Goal: Task Accomplishment & Management: Complete application form

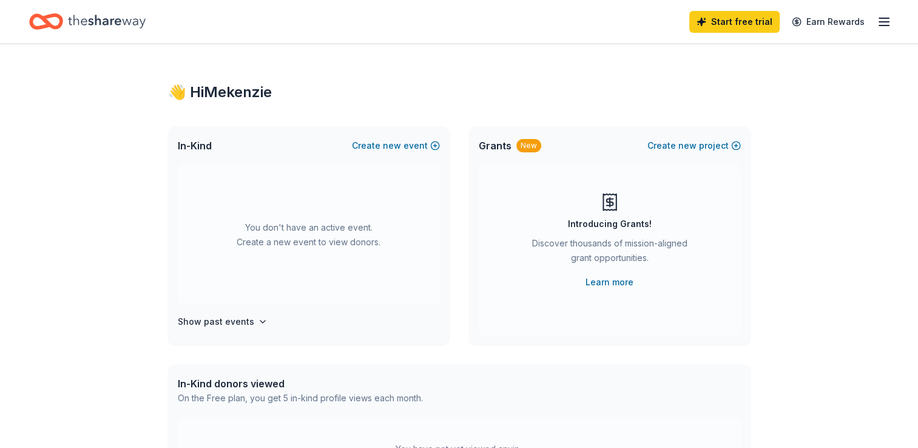
click at [879, 18] on line "button" at bounding box center [884, 18] width 10 height 0
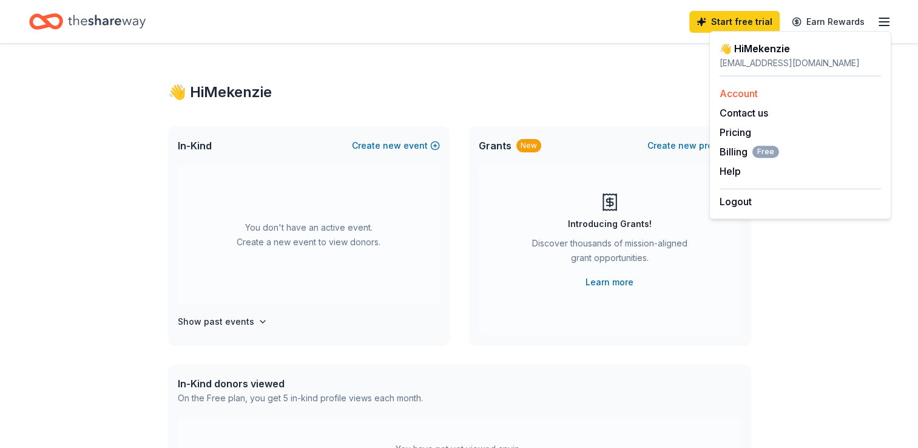
click at [754, 96] on link "Account" at bounding box center [739, 93] width 38 height 12
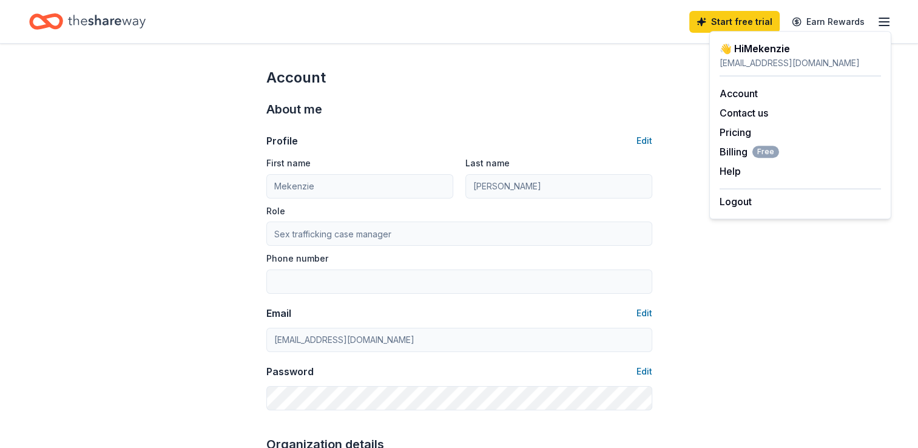
click at [887, 22] on line "button" at bounding box center [884, 22] width 10 height 0
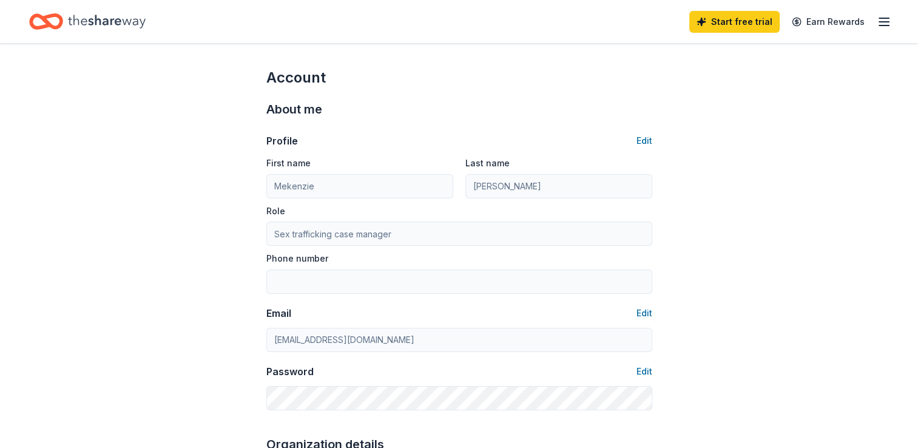
click at [887, 22] on line "button" at bounding box center [884, 22] width 10 height 0
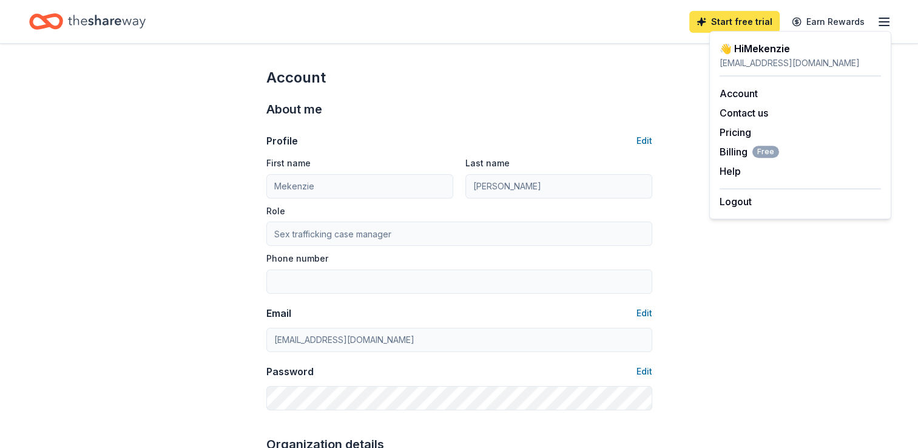
click at [717, 21] on link "Start free trial" at bounding box center [734, 22] width 90 height 22
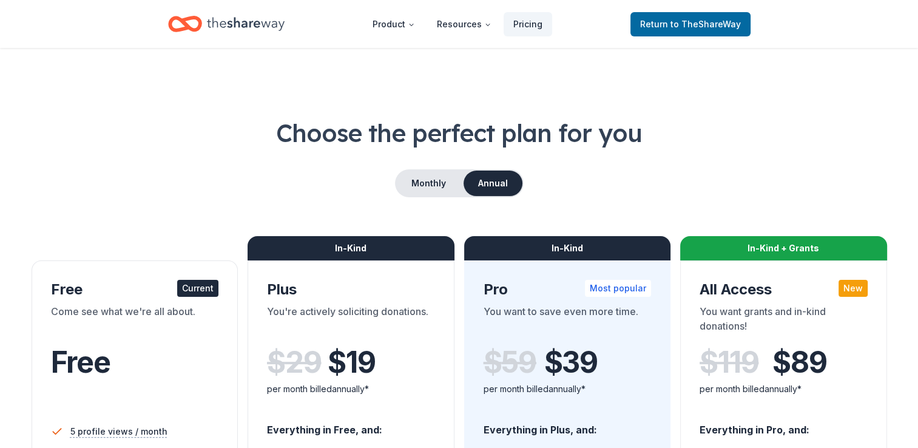
click at [194, 345] on div "Free" at bounding box center [135, 362] width 168 height 34
drag, startPoint x: 921, startPoint y: 50, endPoint x: 911, endPoint y: 51, distance: 10.3
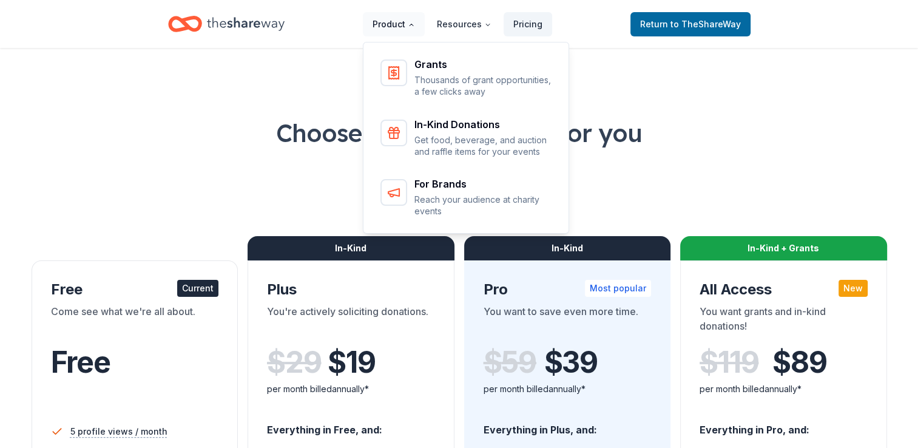
click at [410, 25] on button "Product" at bounding box center [394, 24] width 62 height 24
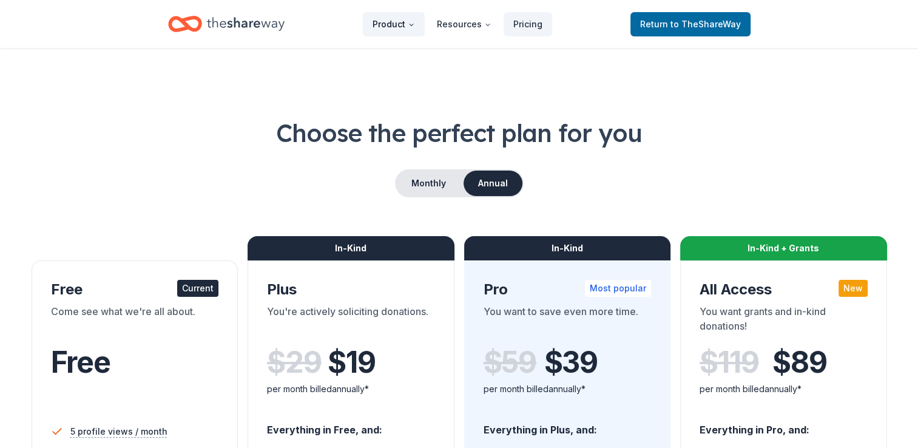
click at [410, 25] on button "Product" at bounding box center [394, 24] width 62 height 24
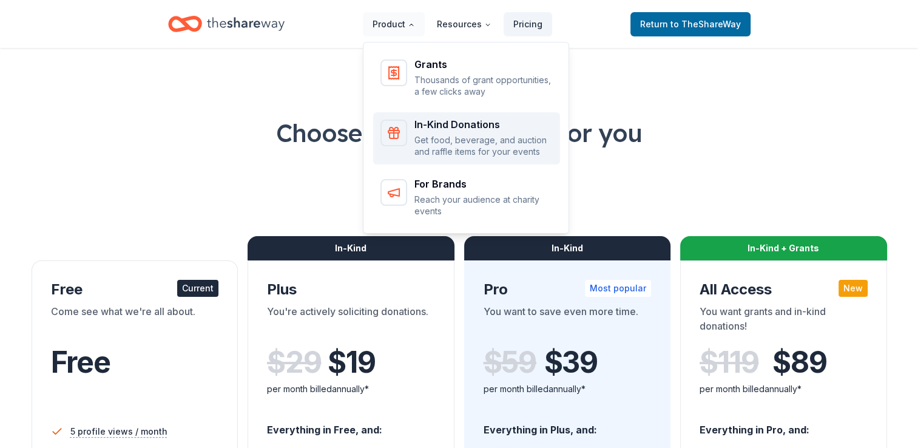
click at [444, 131] on div "In-Kind Donations Get food, beverage, and auction and raffle items for your eve…" at bounding box center [483, 139] width 138 height 38
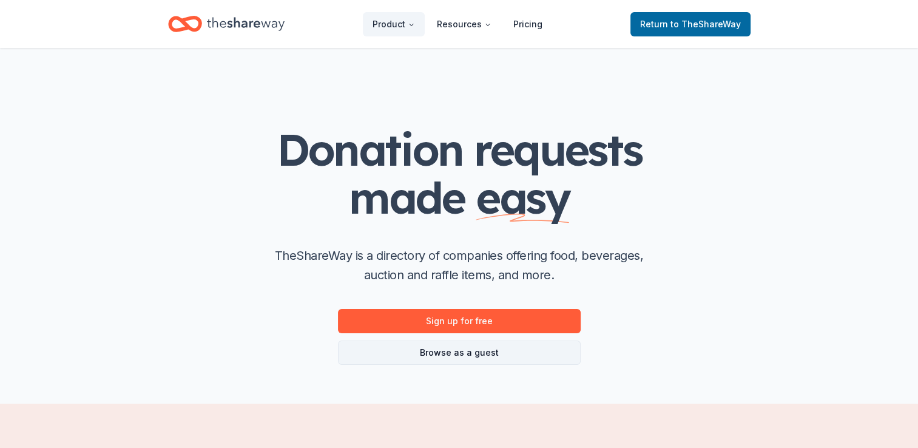
click at [463, 350] on link "Browse as a guest" at bounding box center [459, 352] width 243 height 24
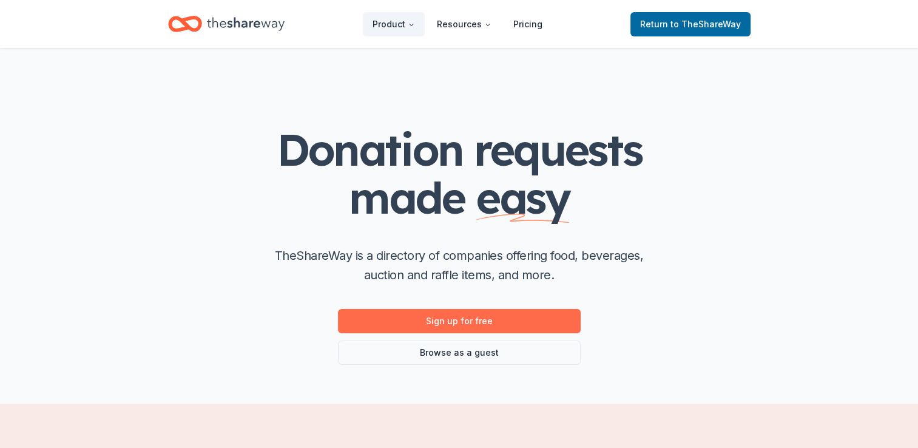
click at [466, 320] on link "Sign up for free" at bounding box center [459, 321] width 243 height 24
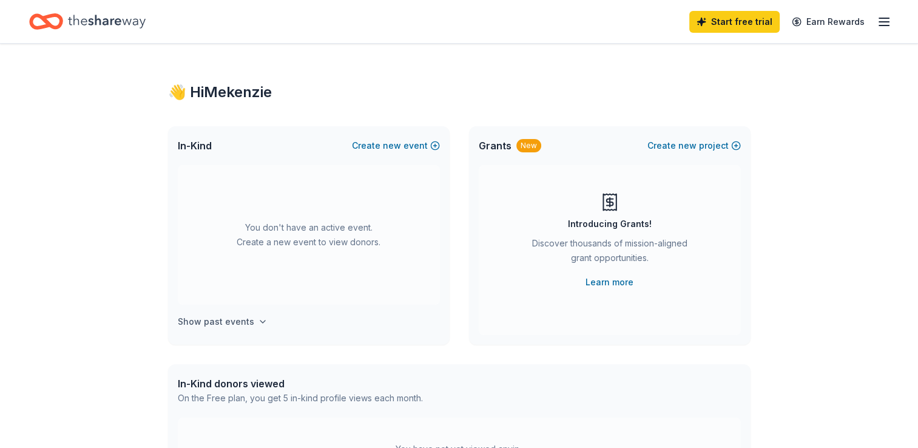
click at [250, 326] on button "Show past events" at bounding box center [223, 321] width 90 height 15
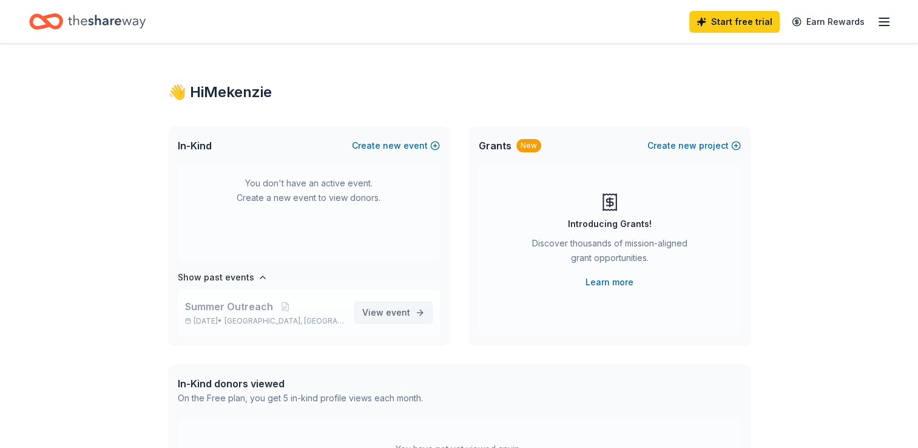
click at [376, 310] on span "View event" at bounding box center [386, 312] width 48 height 15
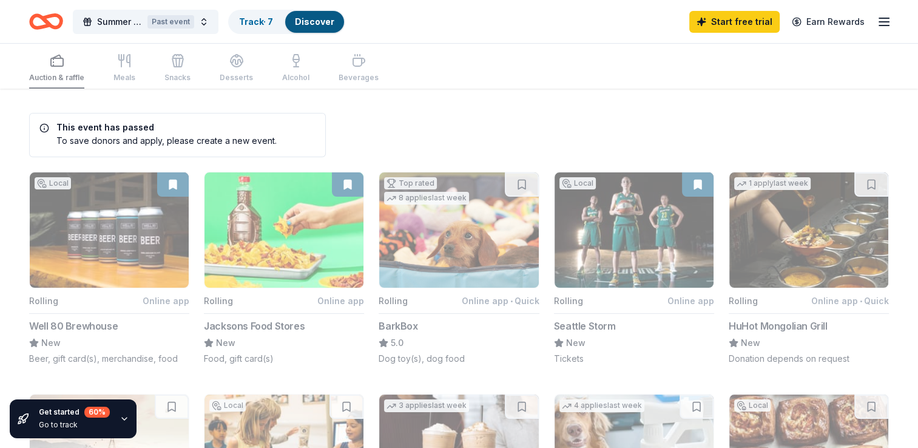
click at [886, 24] on icon "button" at bounding box center [884, 22] width 15 height 15
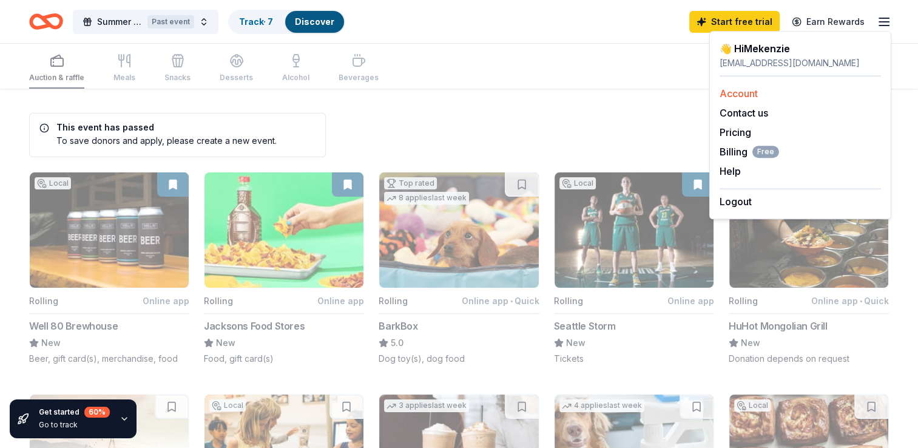
click at [733, 94] on link "Account" at bounding box center [739, 93] width 38 height 12
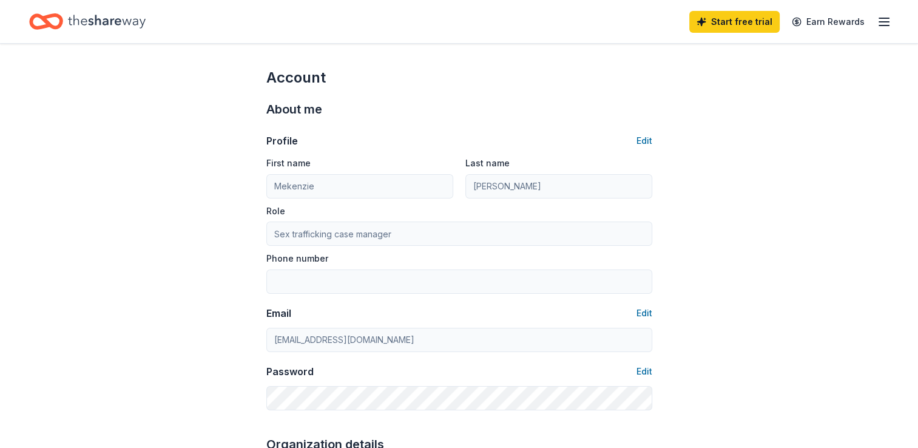
click at [886, 24] on icon "button" at bounding box center [884, 22] width 15 height 15
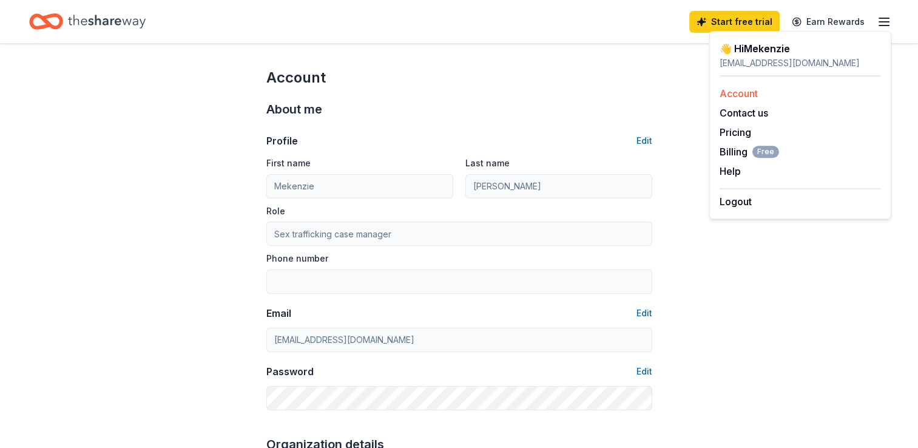
click at [745, 93] on link "Account" at bounding box center [739, 93] width 38 height 12
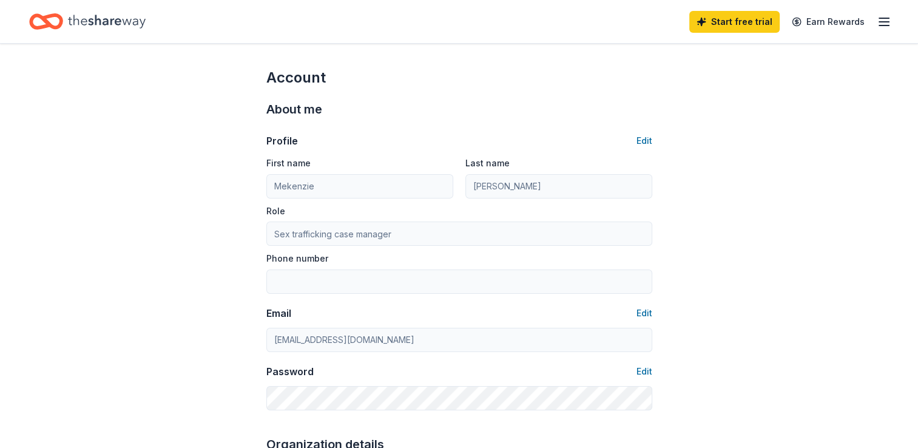
click at [891, 17] on div "Start free trial Earn Rewards" at bounding box center [459, 21] width 918 height 43
click at [748, 18] on link "Start free trial" at bounding box center [734, 22] width 90 height 22
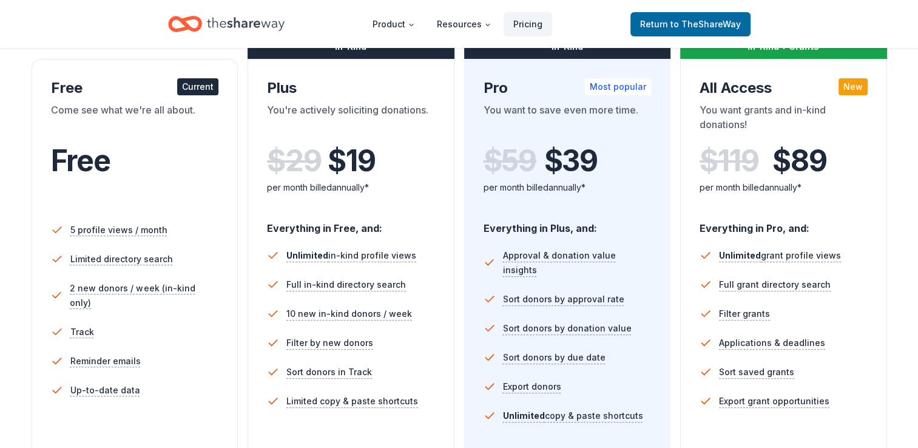
scroll to position [211, 0]
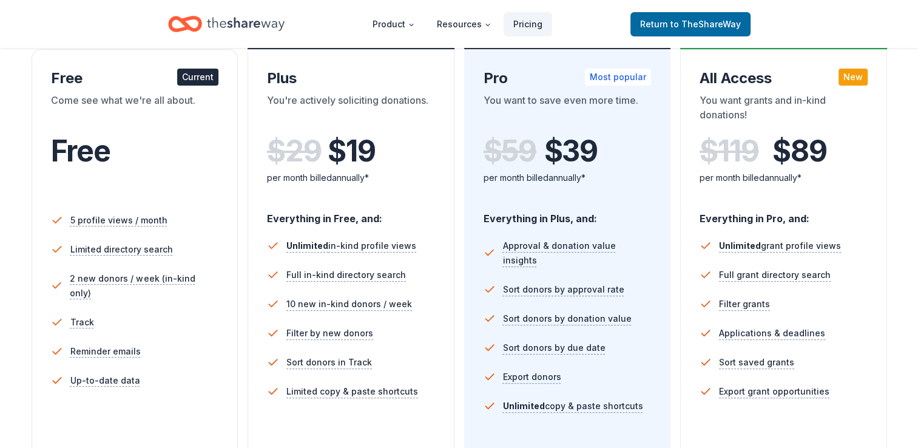
click at [168, 159] on div "Free" at bounding box center [135, 151] width 168 height 34
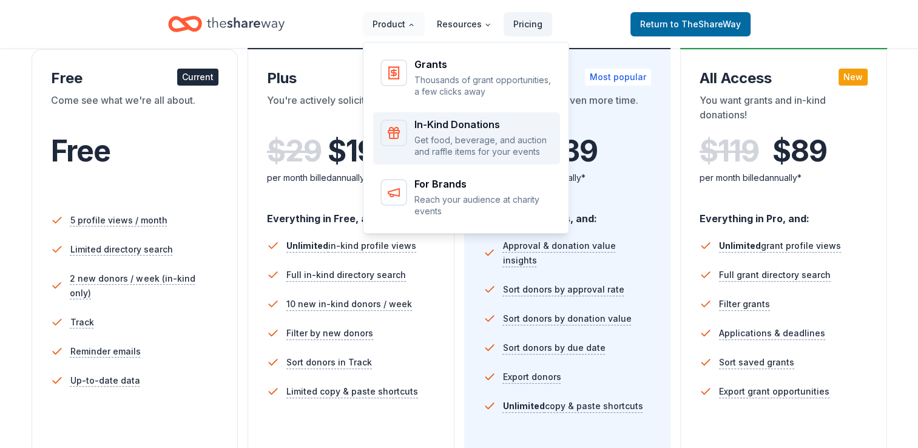
click at [427, 130] on div "In-Kind Donations Get food, beverage, and auction and raffle items for your eve…" at bounding box center [483, 139] width 138 height 38
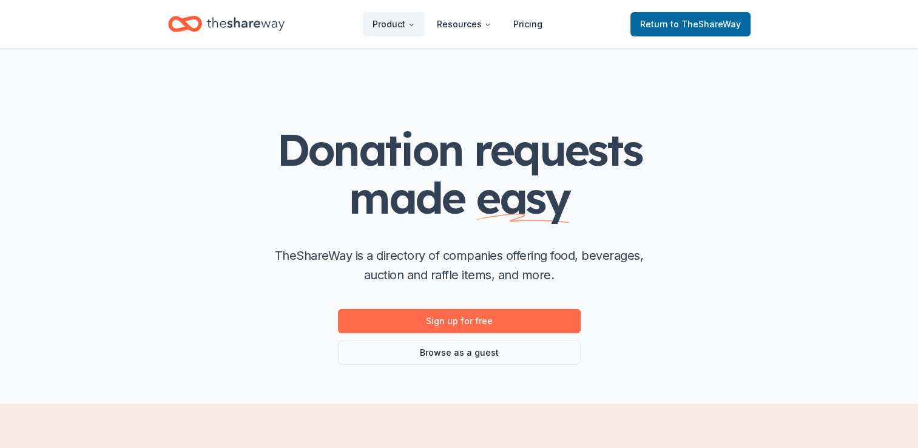
click at [466, 324] on link "Sign up for free" at bounding box center [459, 321] width 243 height 24
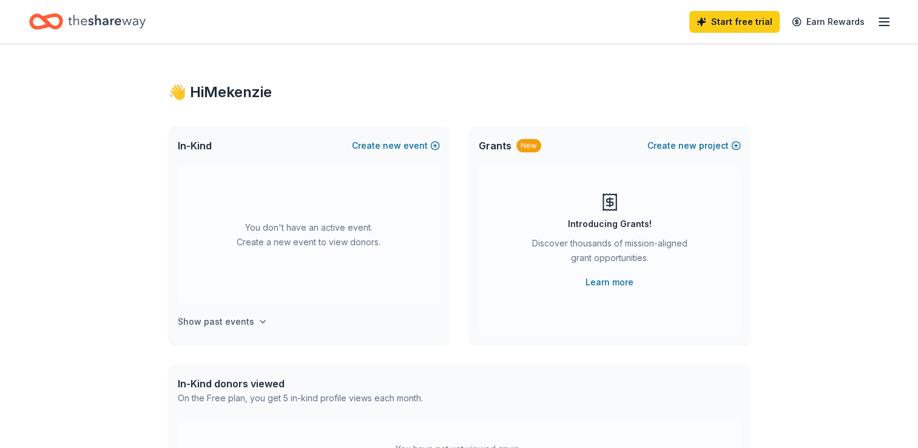
click at [258, 320] on icon "button" at bounding box center [263, 322] width 10 height 10
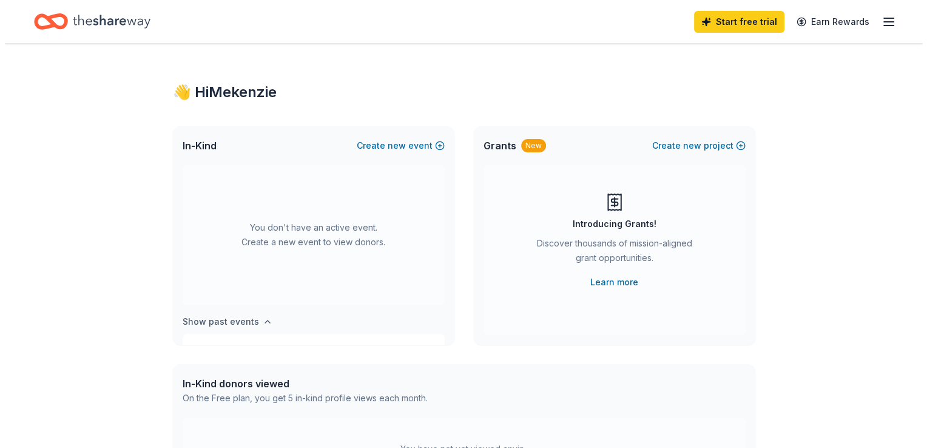
scroll to position [44, 0]
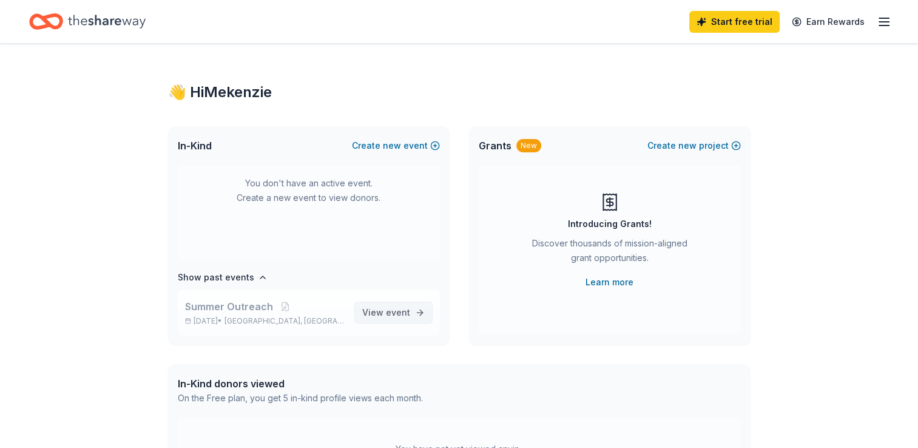
click at [396, 310] on span "event" at bounding box center [398, 312] width 24 height 10
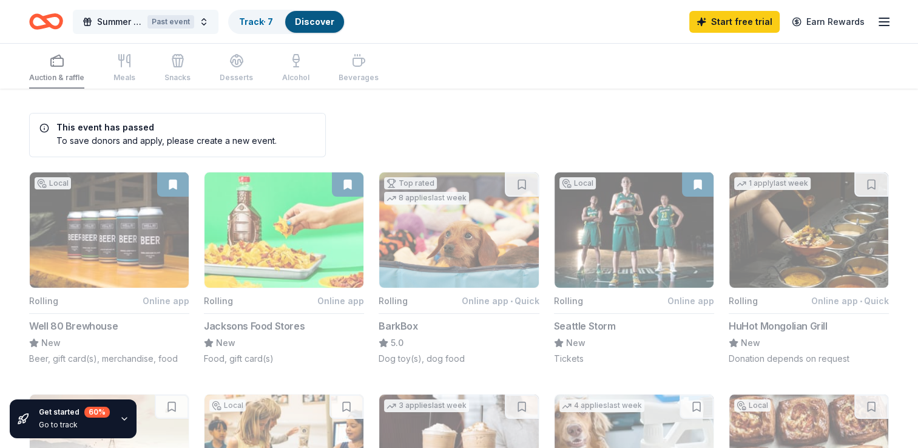
click at [182, 16] on div "Past event" at bounding box center [170, 21] width 47 height 13
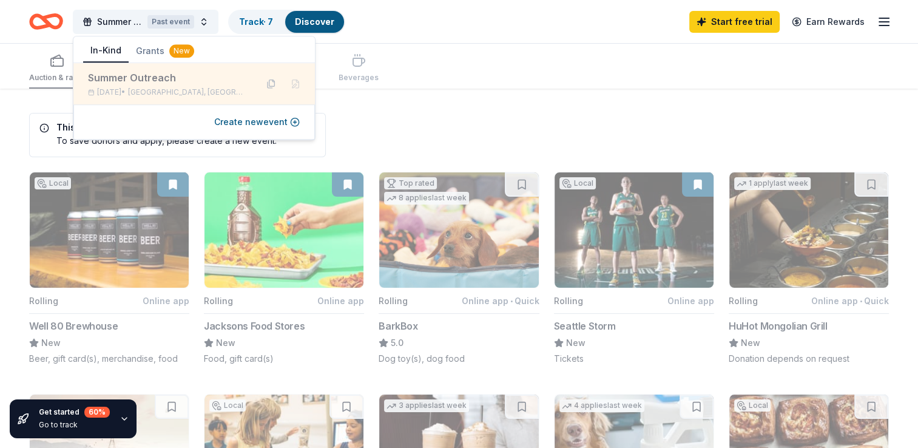
click at [186, 81] on div "Summer Outreach" at bounding box center [167, 77] width 159 height 15
click at [117, 81] on div "Summer Outreach" at bounding box center [167, 77] width 159 height 15
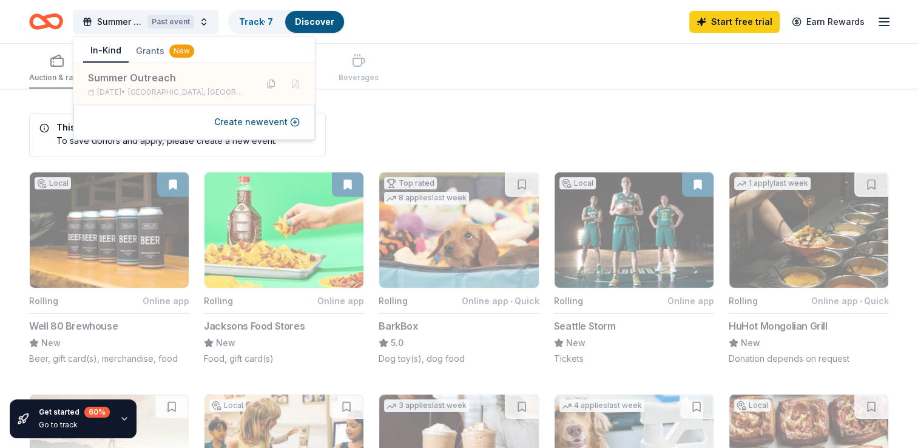
click at [439, 46] on div "Auction & raffle Meals Snacks Desserts Alcohol Beverages" at bounding box center [459, 66] width 860 height 45
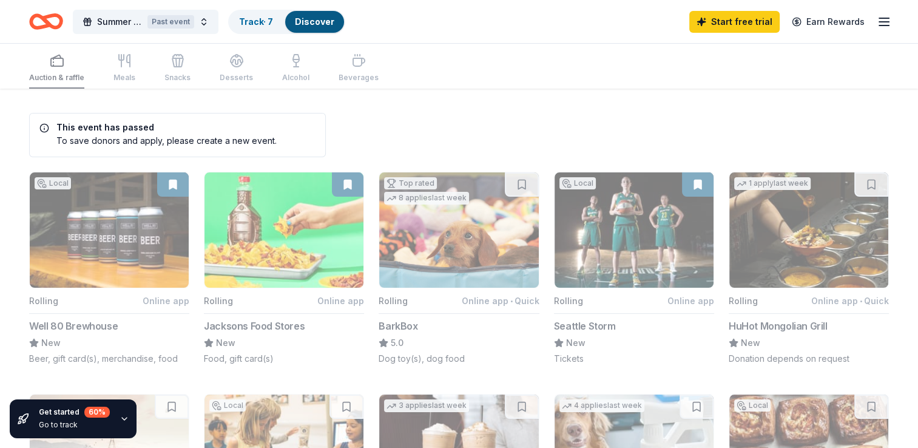
click at [885, 19] on icon "button" at bounding box center [884, 22] width 15 height 15
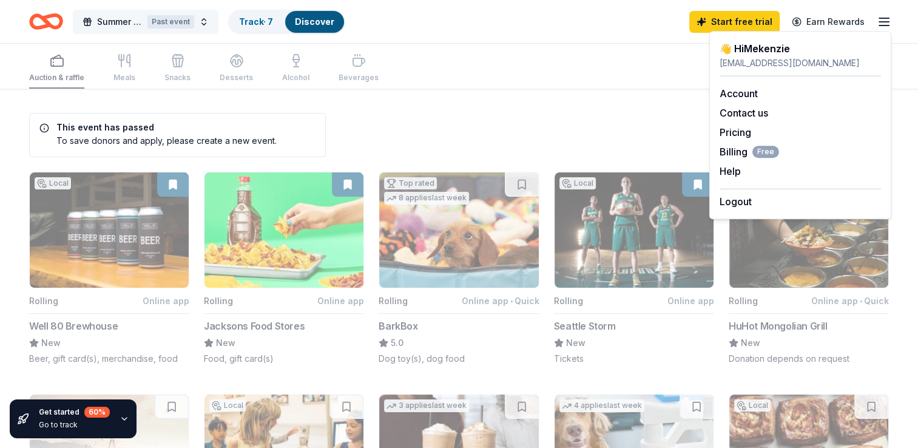
click at [208, 18] on button "Summer Outreach Past event" at bounding box center [146, 22] width 146 height 24
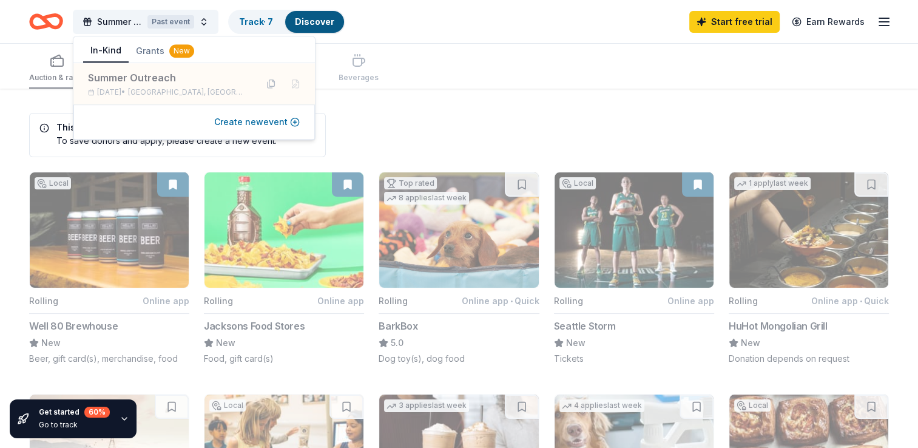
click at [258, 121] on button "Create new event" at bounding box center [257, 122] width 86 height 15
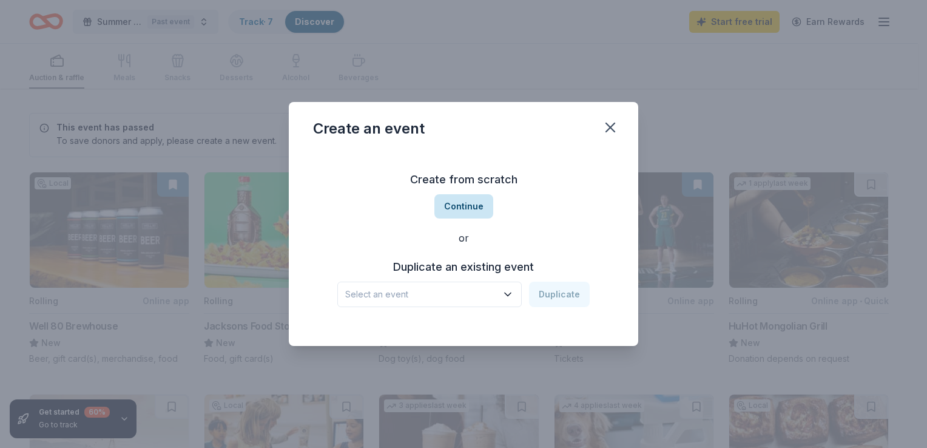
click at [465, 203] on button "Continue" at bounding box center [464, 206] width 59 height 24
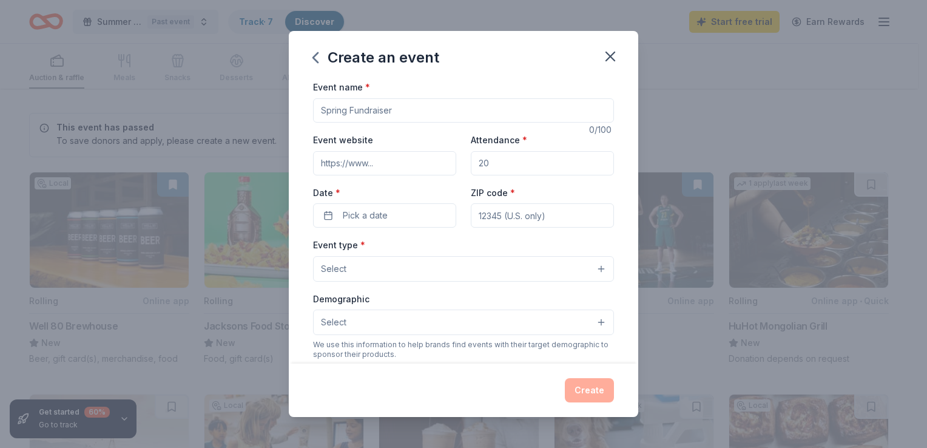
click at [401, 109] on input "Event name *" at bounding box center [463, 110] width 301 height 24
type input "Through the looking glass gala"
click at [369, 165] on input "Event website" at bounding box center [384, 163] width 143 height 24
type input "[DOMAIN_NAME]"
type input "500"
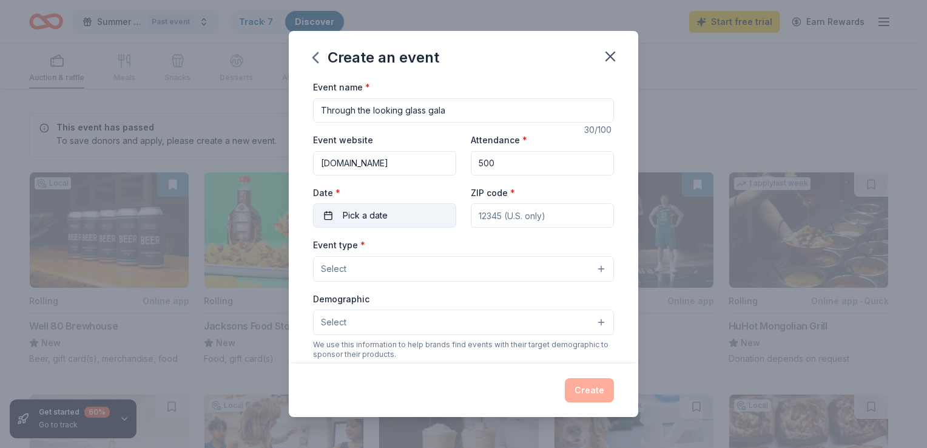
click at [359, 214] on span "Pick a date" at bounding box center [365, 215] width 45 height 15
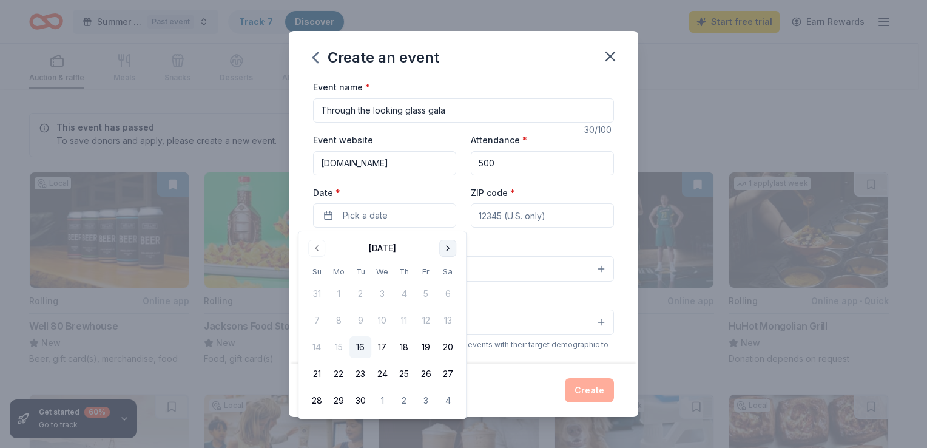
click at [452, 248] on button "Go to next month" at bounding box center [447, 248] width 17 height 17
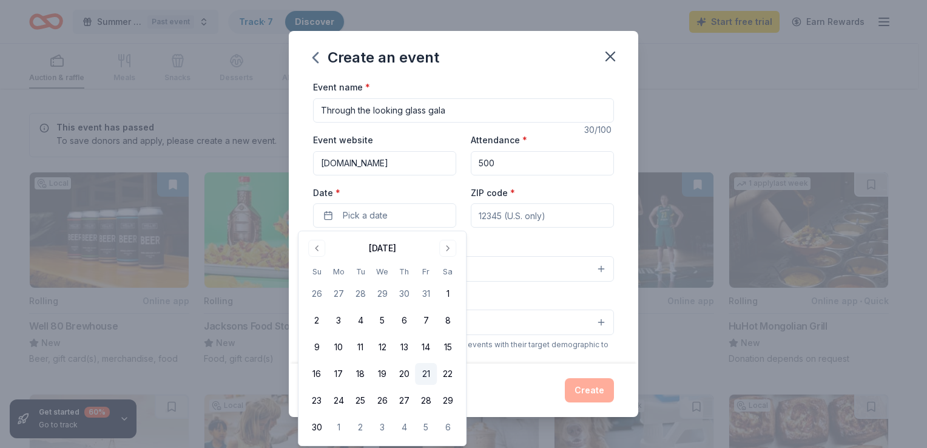
click at [427, 376] on button "21" at bounding box center [426, 374] width 22 height 22
click at [523, 224] on input "ZIP code *" at bounding box center [542, 215] width 143 height 24
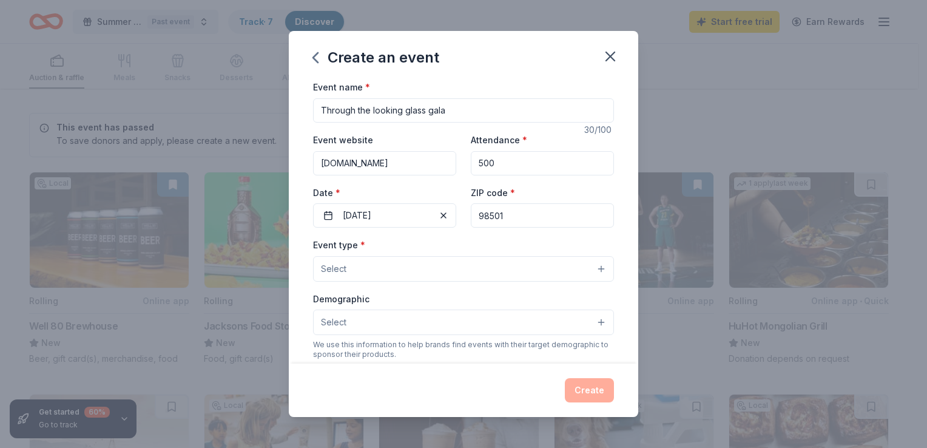
type input "98501"
click at [506, 268] on button "Select" at bounding box center [463, 268] width 301 height 25
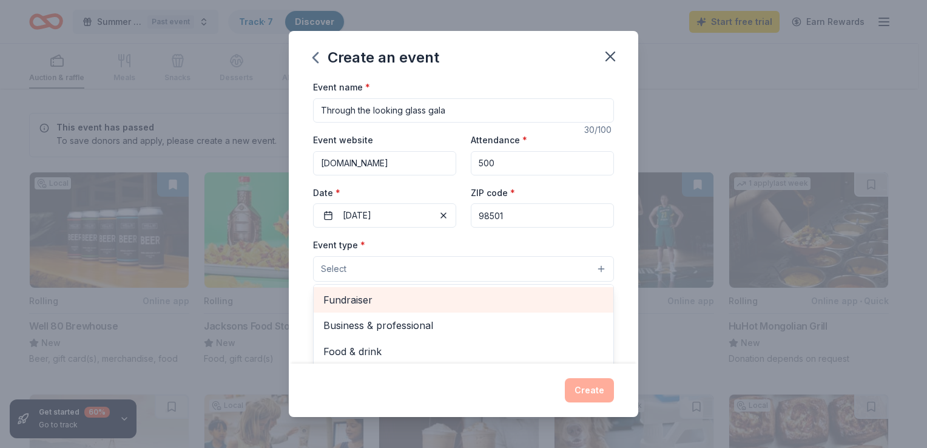
click at [374, 297] on span "Fundraiser" at bounding box center [463, 300] width 280 height 16
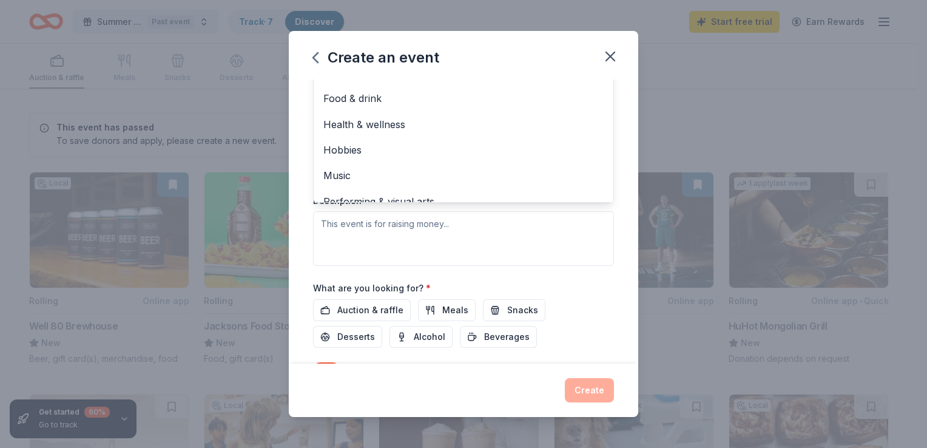
scroll to position [233, 0]
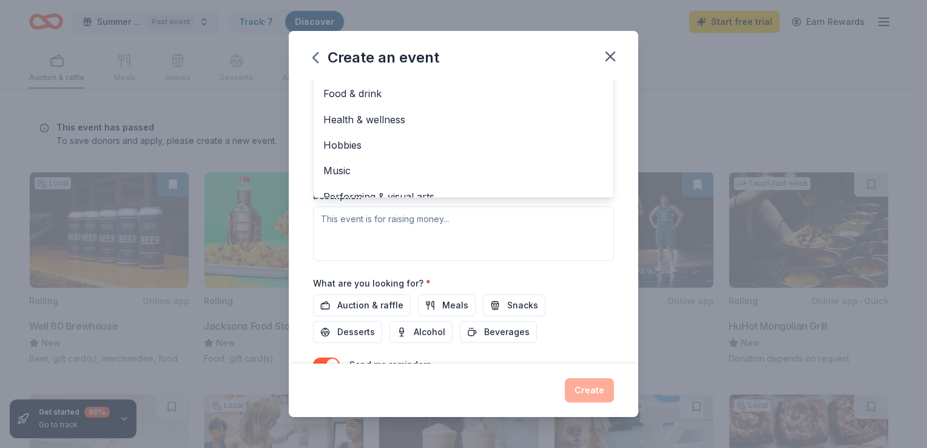
click at [400, 222] on div "Event type * Fundraiser Business & professional Food & drink Health & wellness …" at bounding box center [463, 132] width 301 height 257
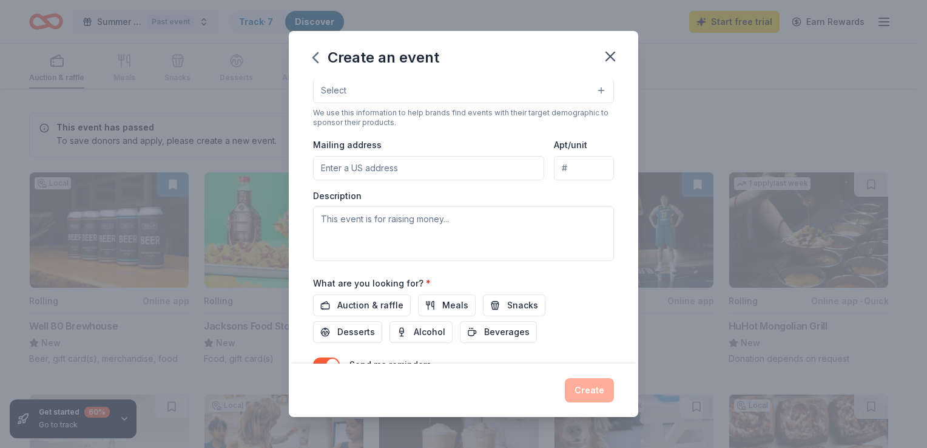
scroll to position [48, 0]
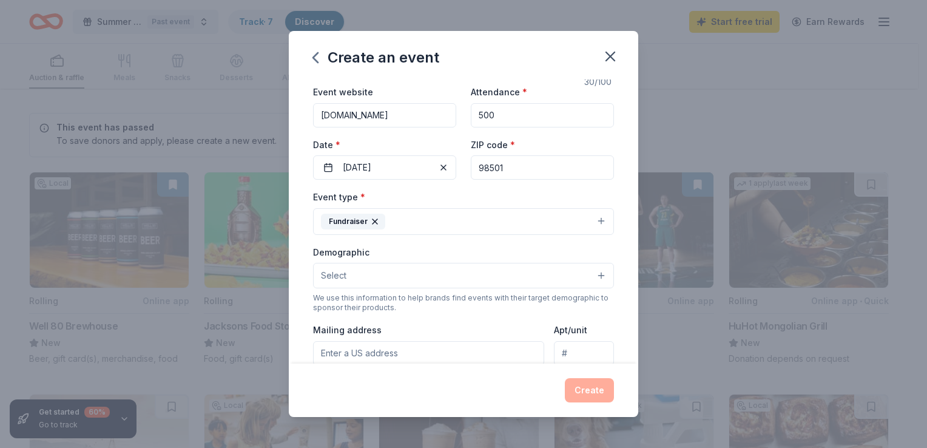
click at [472, 276] on button "Select" at bounding box center [463, 275] width 301 height 25
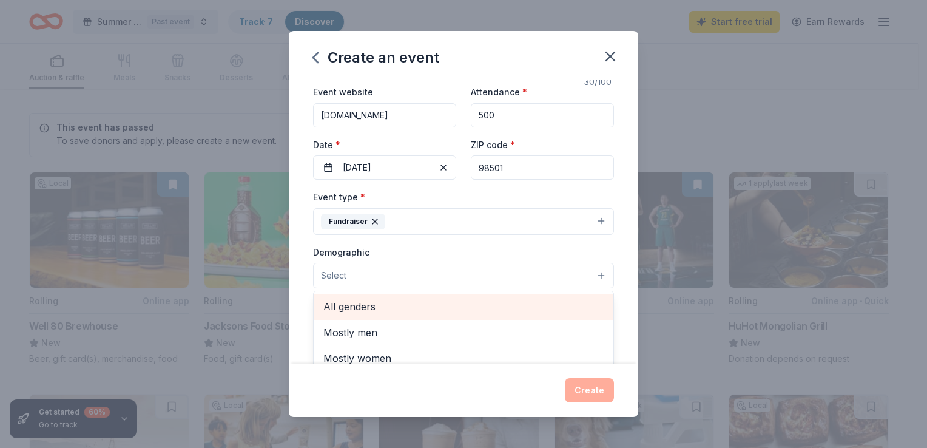
click at [374, 305] on span "All genders" at bounding box center [463, 307] width 280 height 16
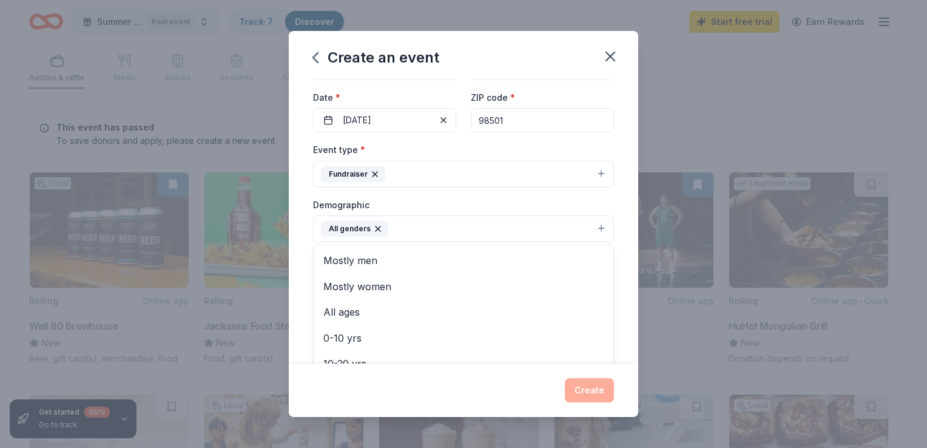
scroll to position [99, 0]
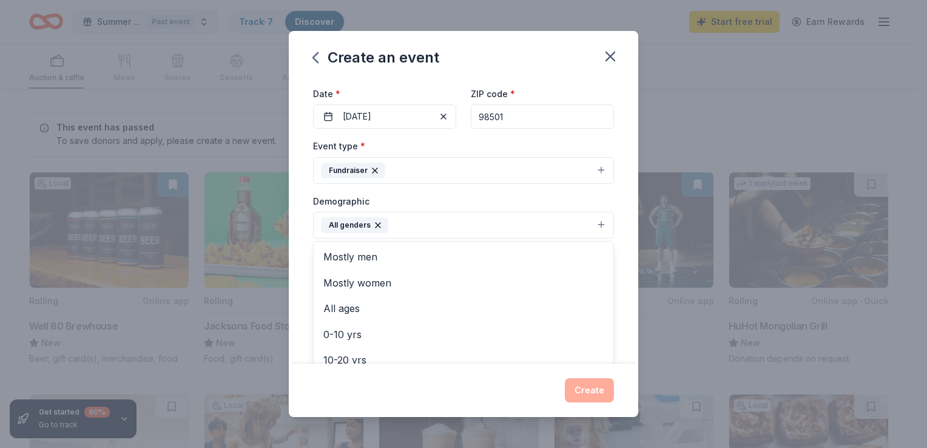
click at [617, 208] on div "Event name * Through the looking glass gala 30 /100 Event website innovationsht…" at bounding box center [464, 221] width 350 height 283
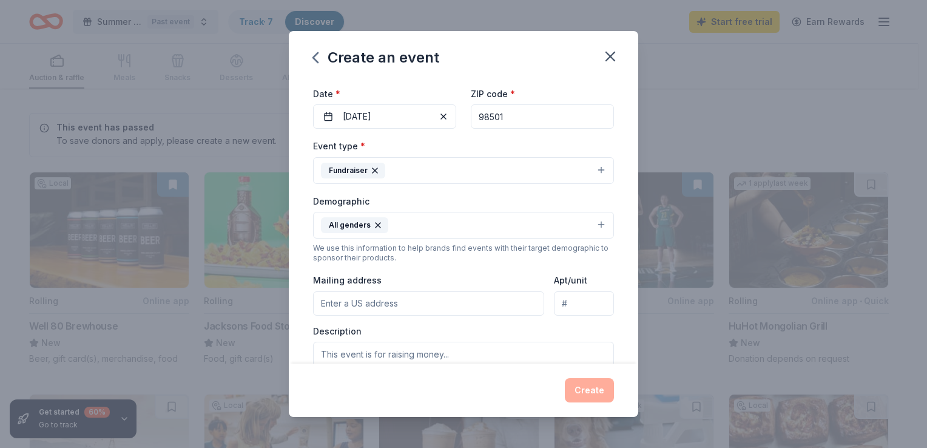
click at [382, 300] on input "Mailing address" at bounding box center [428, 303] width 231 height 24
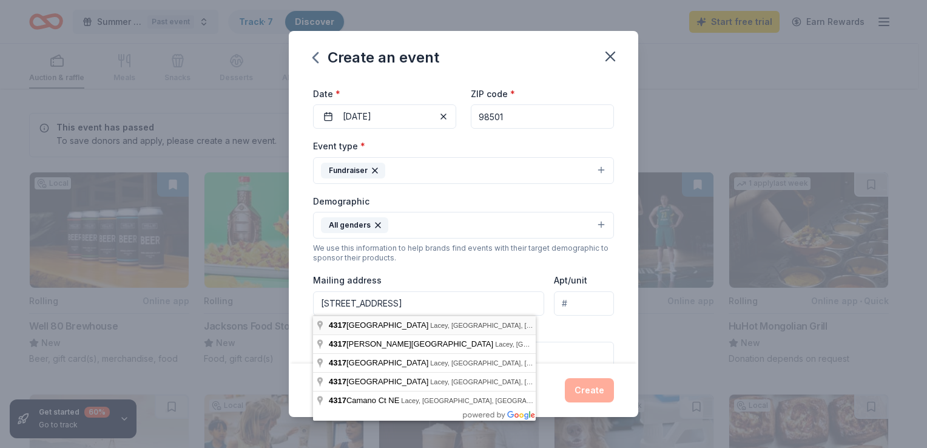
type input "4317 6th Avenue Southeast, Lacey, WA, 98503"
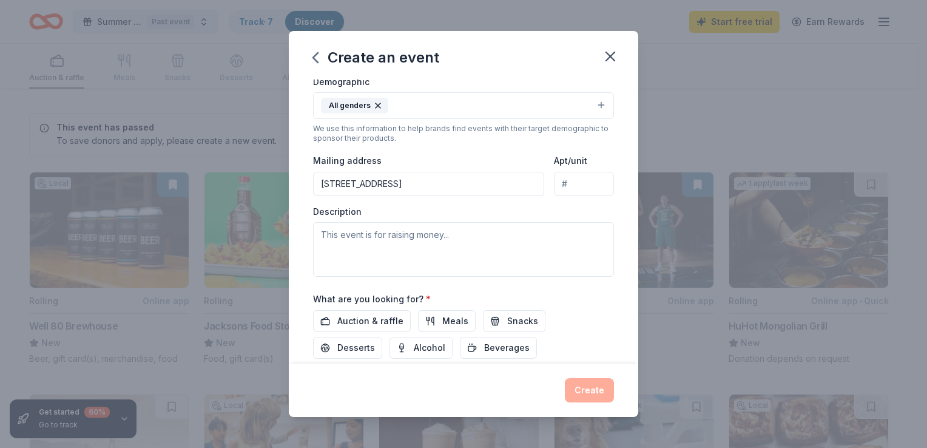
scroll to position [221, 0]
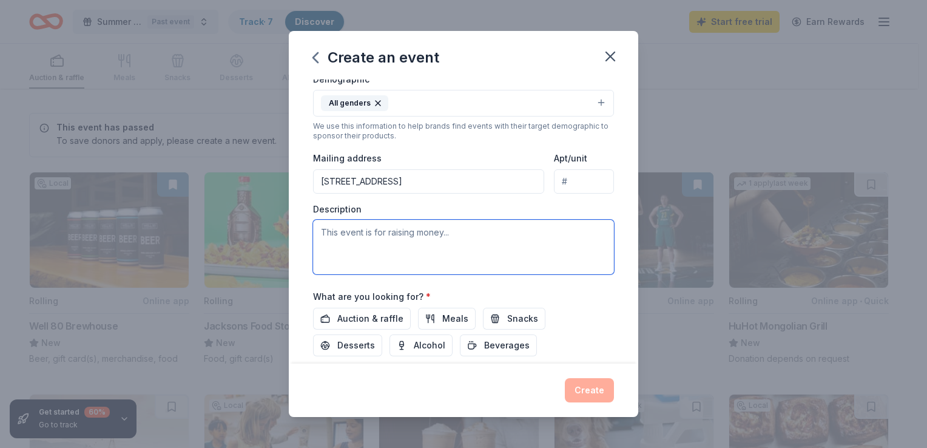
click at [373, 231] on textarea at bounding box center [463, 247] width 301 height 55
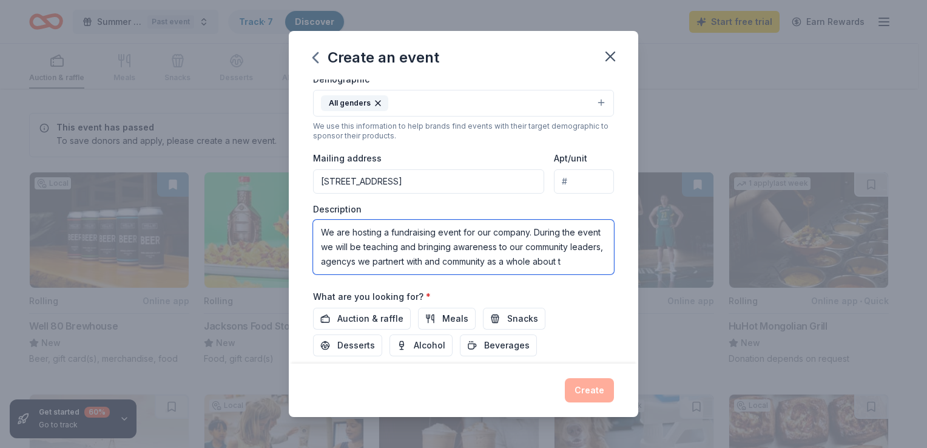
scroll to position [7, 0]
click at [393, 269] on textarea "We are hosting a fundraising event for our company. During the event we will be…" at bounding box center [463, 247] width 301 height 55
click at [519, 267] on textarea "We are hosting a fundraising event for our company. During the event we will be…" at bounding box center [463, 247] width 301 height 55
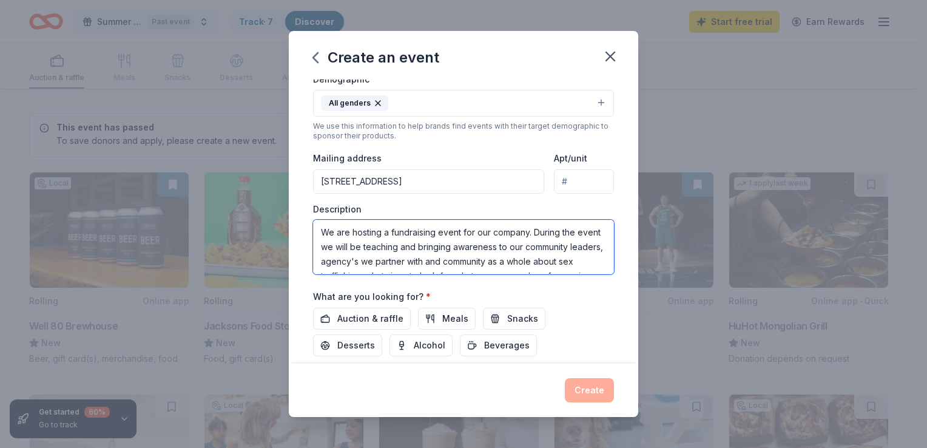
drag, startPoint x: 526, startPoint y: 267, endPoint x: 316, endPoint y: 214, distance: 216.7
click at [316, 214] on div "Description We are hosting a fundraising event for our company. During the even…" at bounding box center [463, 239] width 301 height 72
type textarea "We are hosting a fundraising event for our company. During the event we will be…"
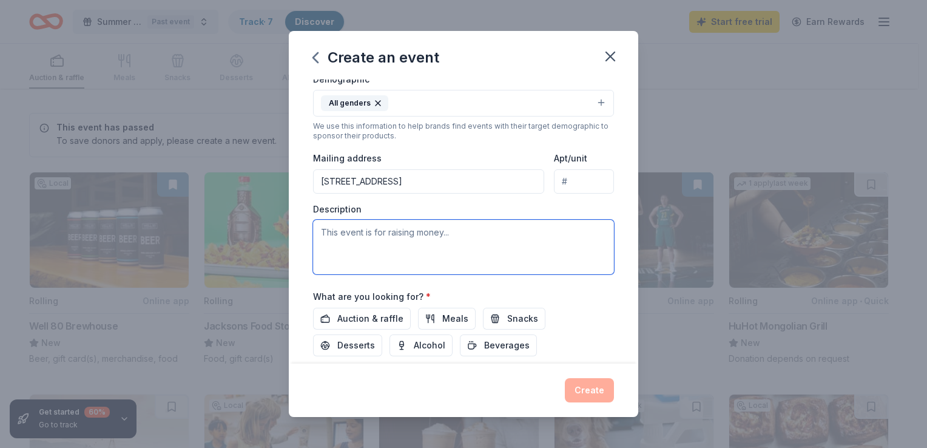
paste textarea "We are hosting a fundraising event to raise awareness about sex trafficking and…"
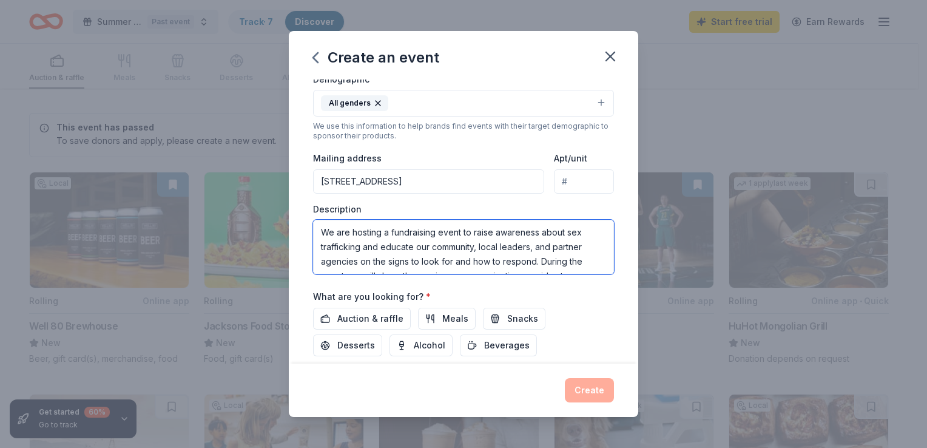
scroll to position [95, 0]
type textarea "We are hosting a fundraising event to raise awareness about sex trafficking and…"
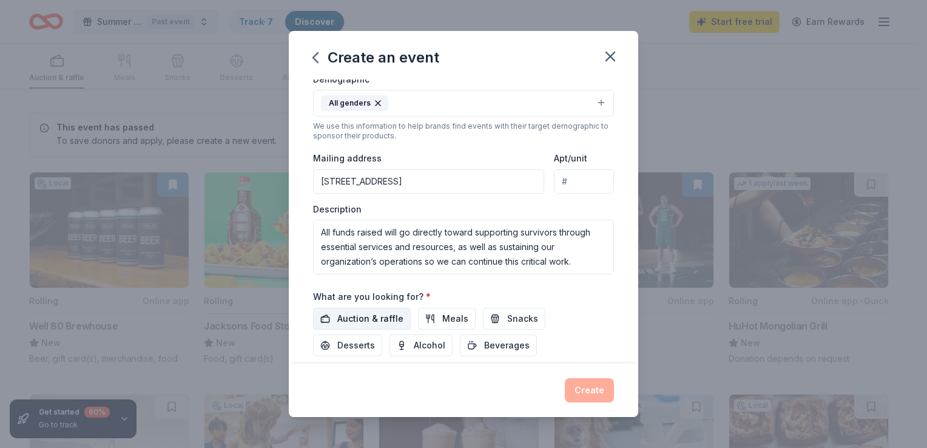
click at [387, 317] on span "Auction & raffle" at bounding box center [370, 318] width 66 height 15
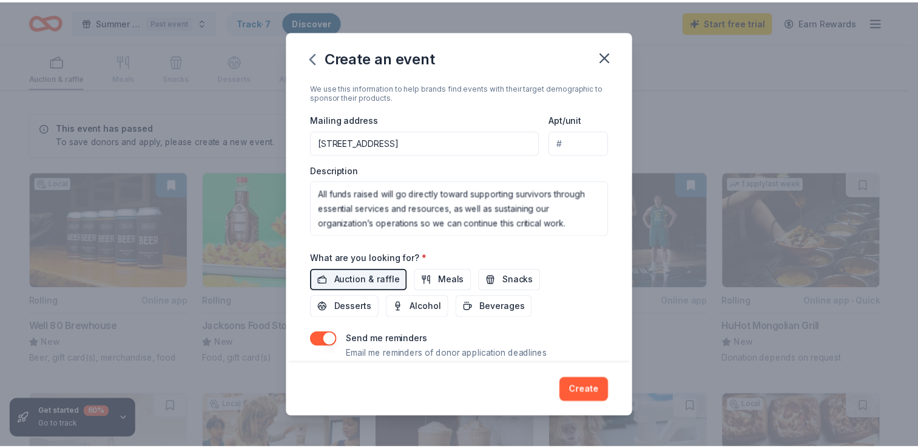
scroll to position [298, 0]
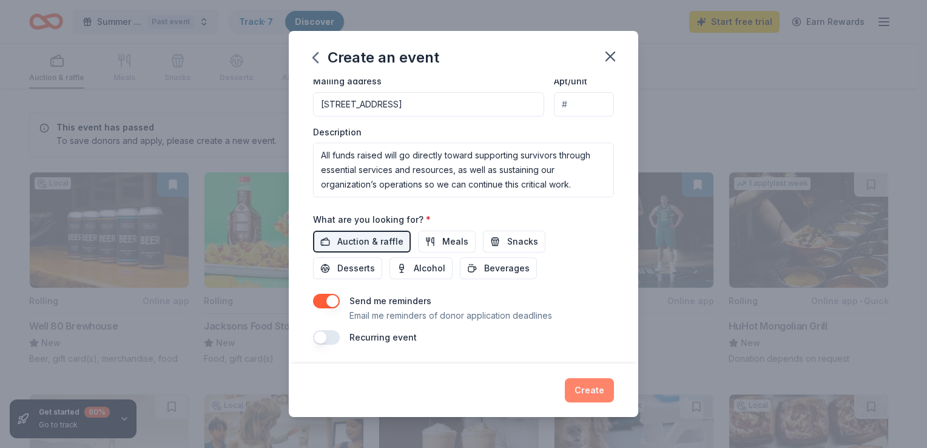
click at [596, 393] on button "Create" at bounding box center [589, 390] width 49 height 24
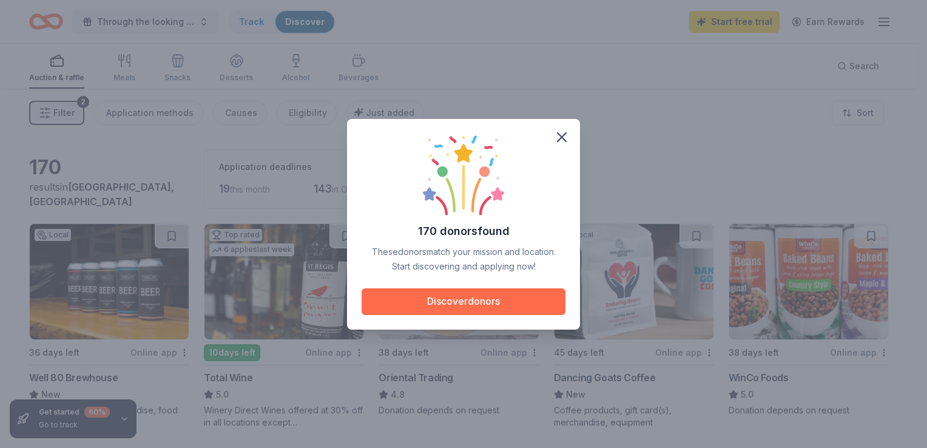
click at [485, 300] on button "Discover donors" at bounding box center [464, 301] width 204 height 27
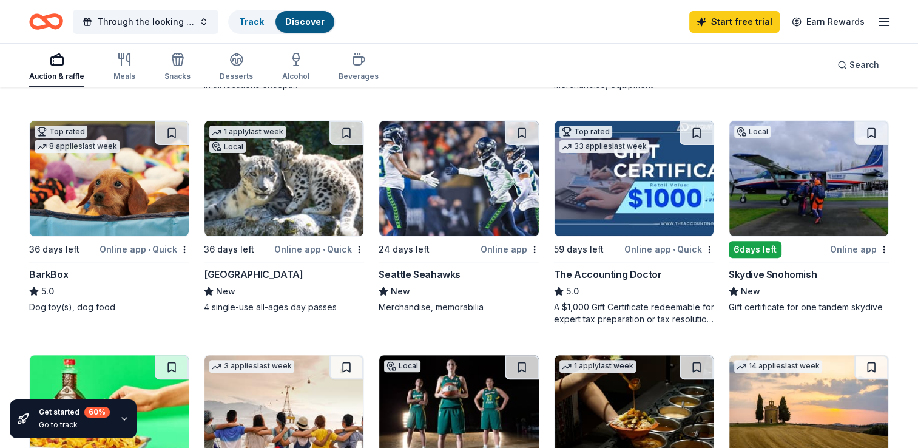
scroll to position [353, 0]
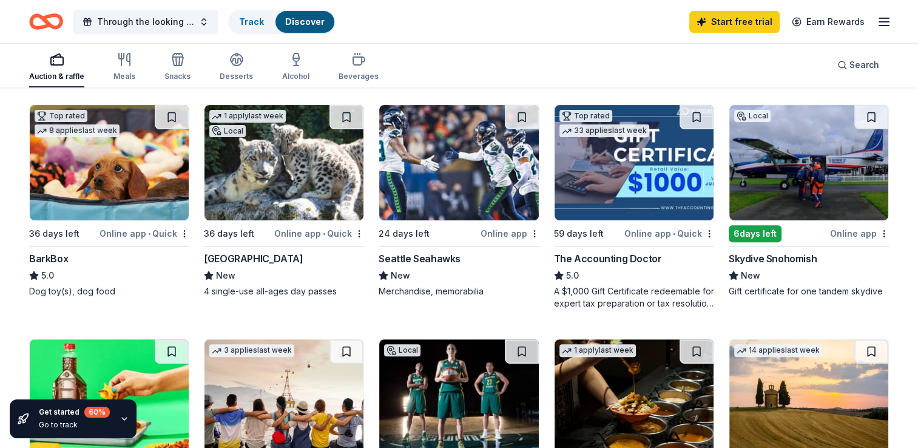
click at [467, 188] on img at bounding box center [458, 162] width 159 height 115
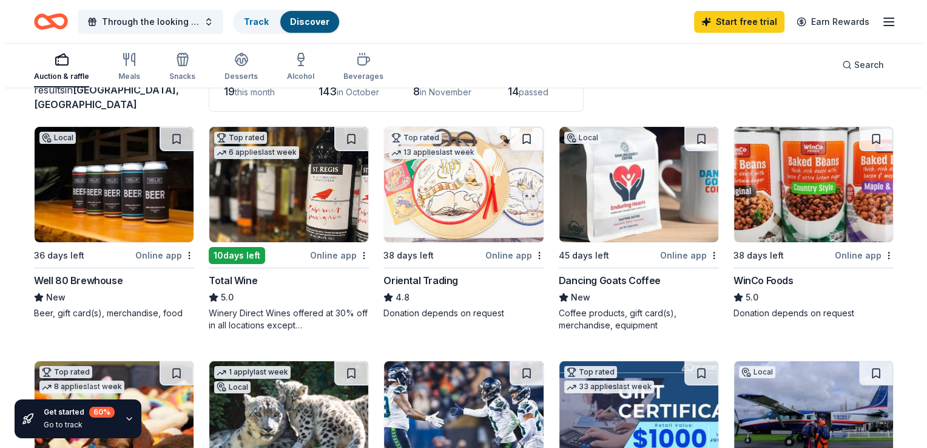
scroll to position [0, 0]
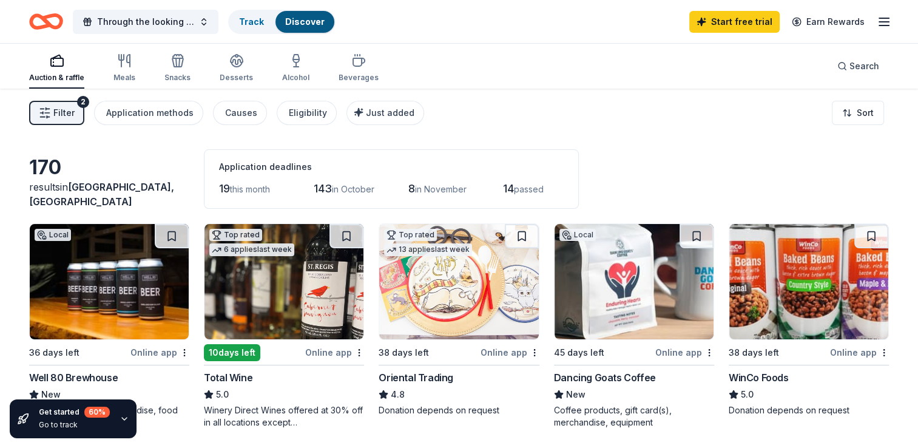
click at [63, 115] on span "Filter" at bounding box center [63, 113] width 21 height 15
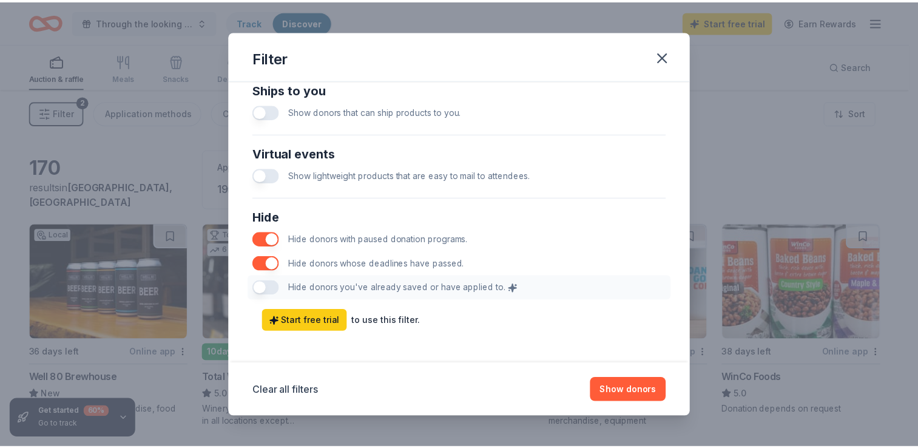
scroll to position [598, 0]
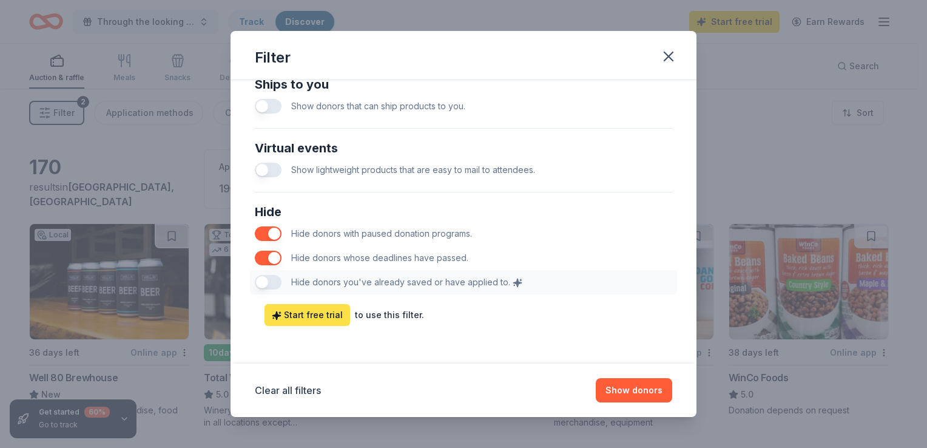
click at [313, 313] on span "Start free trial" at bounding box center [307, 315] width 71 height 15
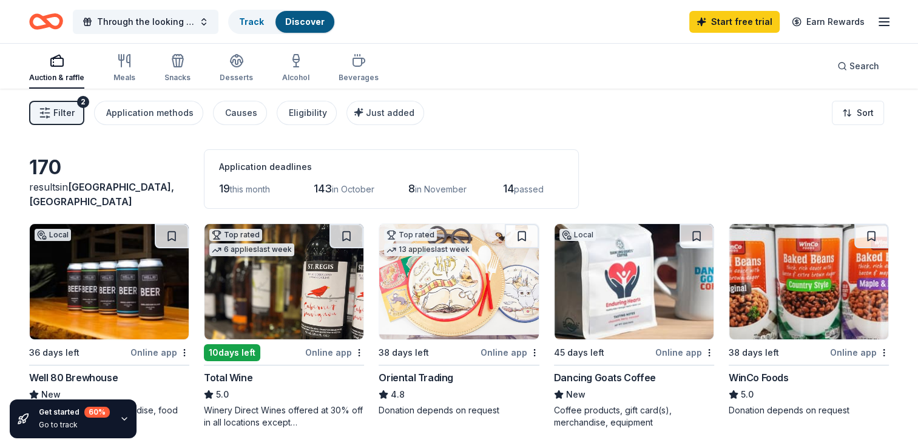
scroll to position [0, 0]
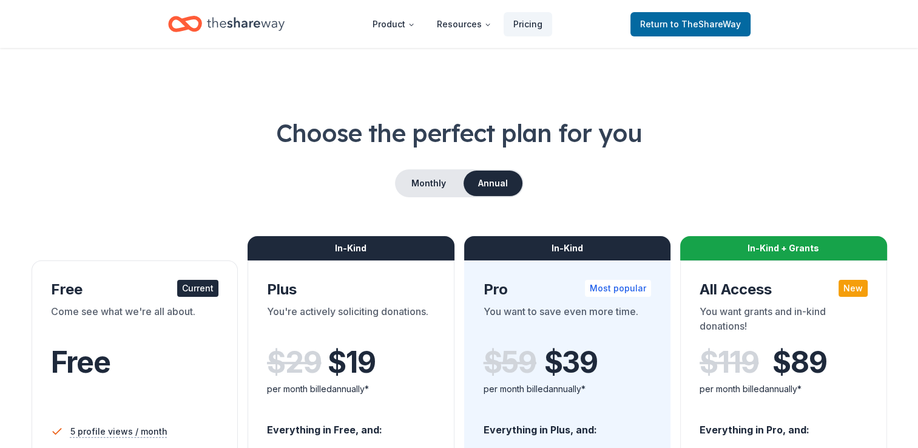
click at [177, 310] on div "Come see what we're all about." at bounding box center [135, 321] width 168 height 34
click at [695, 19] on span "to TheShareWay" at bounding box center [706, 24] width 70 height 10
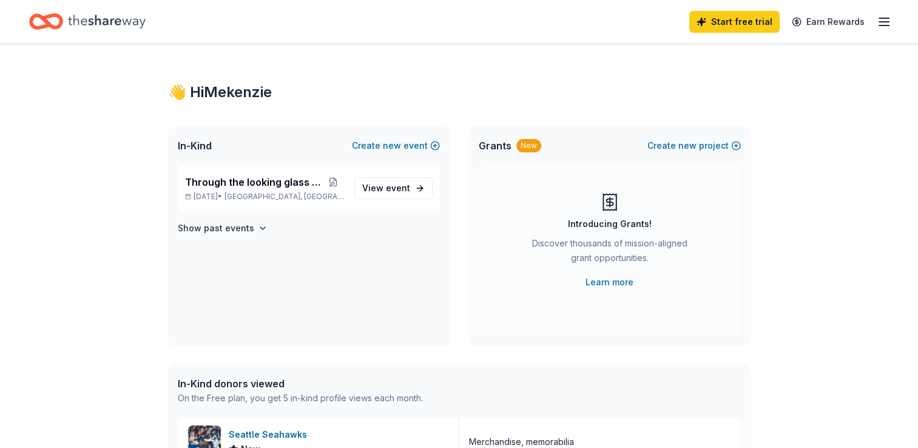
click at [201, 146] on span "In-Kind" at bounding box center [195, 145] width 34 height 15
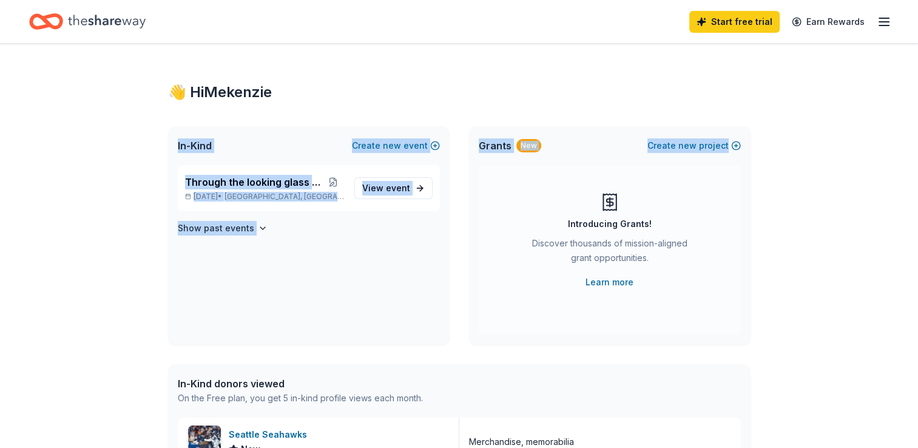
drag, startPoint x: 917, startPoint y: 89, endPoint x: 929, endPoint y: 152, distance: 64.3
click at [918, 152] on html "Start free trial Earn Rewards 👋 Hi Mekenzie In-Kind Create new event Through th…" at bounding box center [459, 224] width 918 height 448
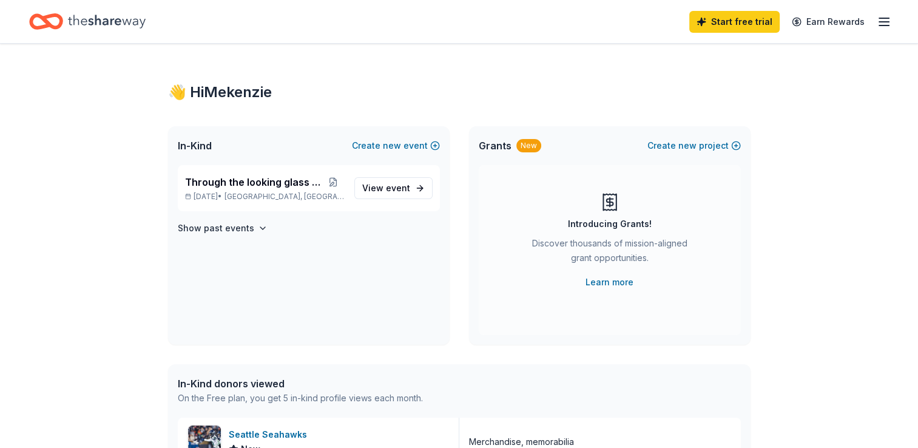
drag, startPoint x: 929, startPoint y: 152, endPoint x: 891, endPoint y: 160, distance: 39.0
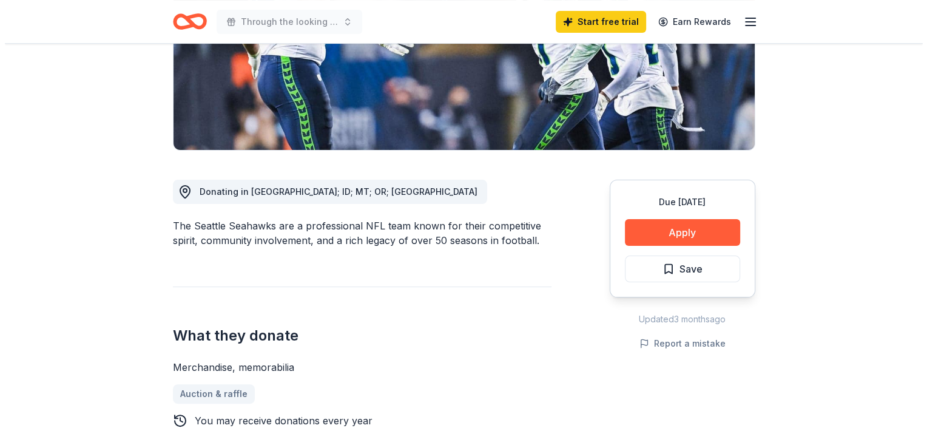
scroll to position [220, 0]
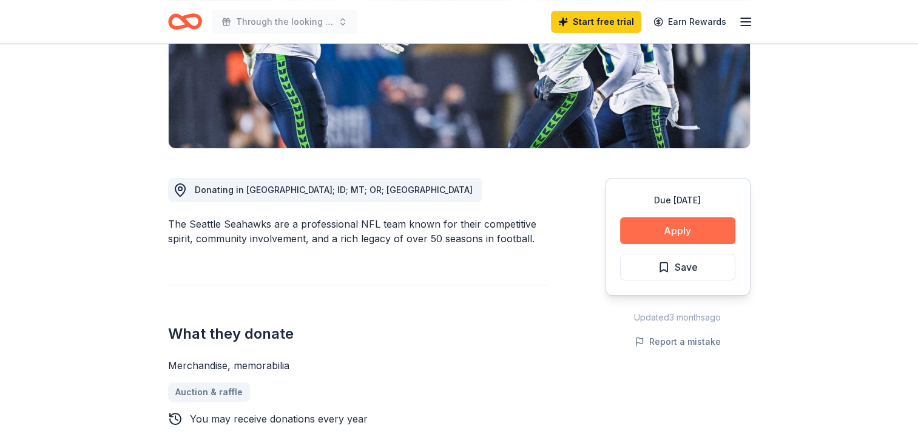
click at [687, 229] on button "Apply" at bounding box center [677, 230] width 115 height 27
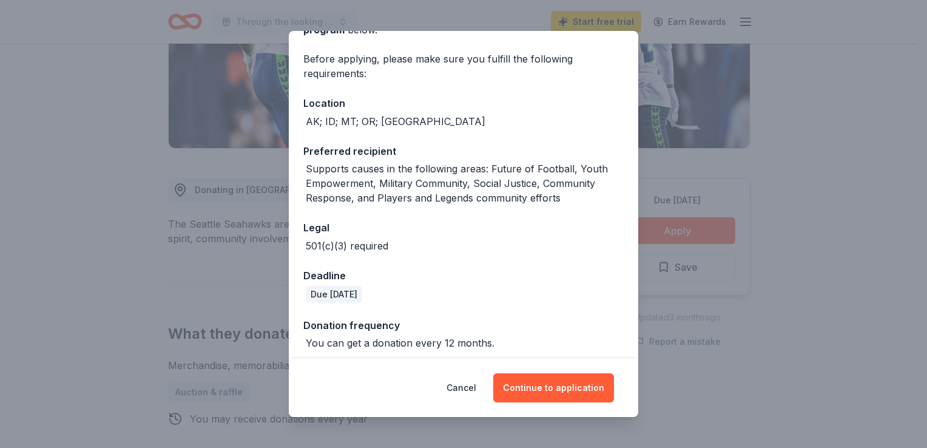
scroll to position [87, 0]
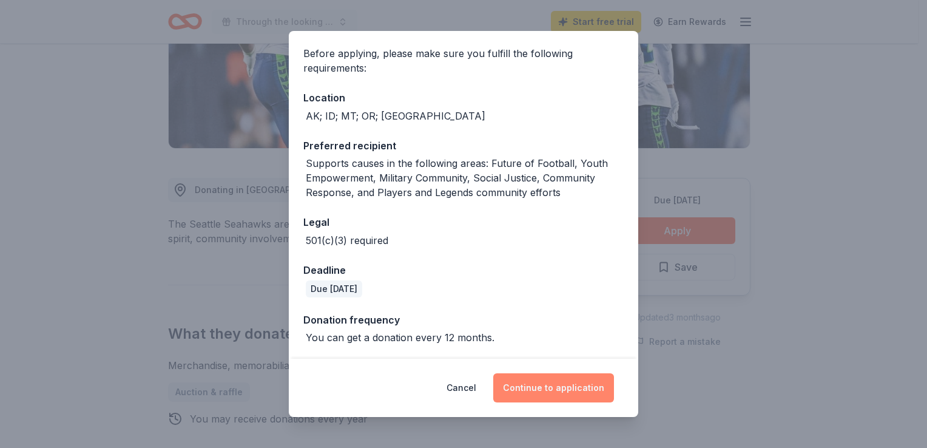
click at [558, 390] on button "Continue to application" at bounding box center [553, 387] width 121 height 29
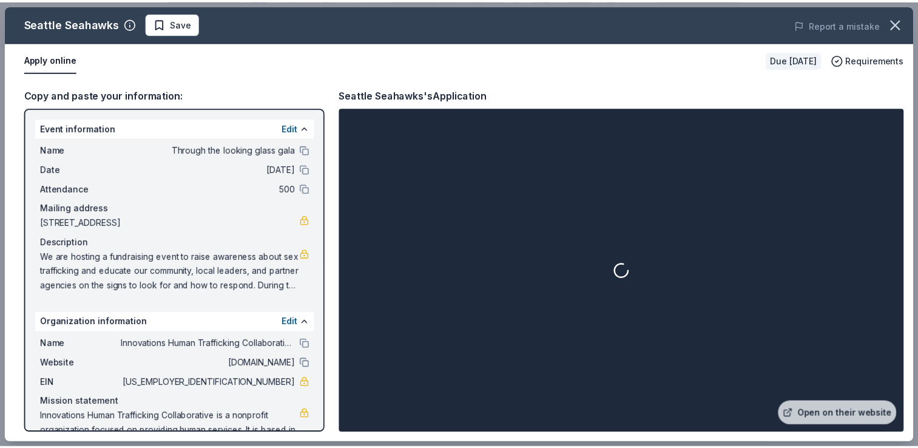
scroll to position [35, 0]
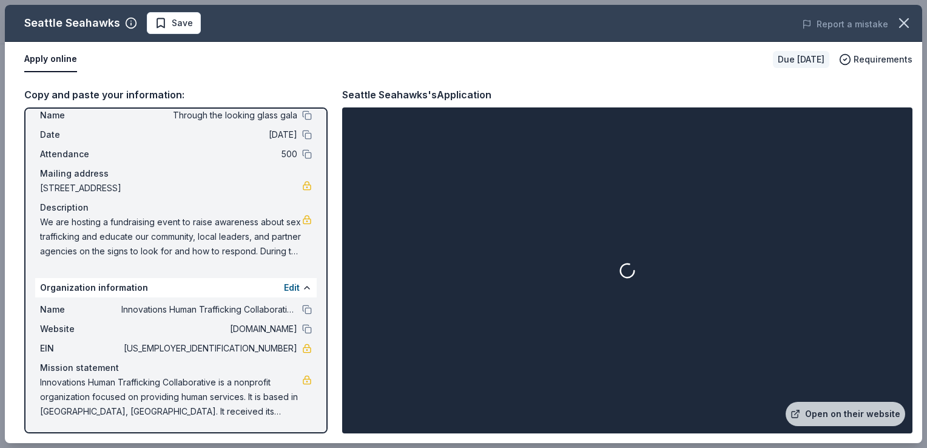
click at [629, 270] on icon at bounding box center [627, 271] width 18 height 18
click at [828, 411] on link "Open on their website" at bounding box center [846, 414] width 120 height 24
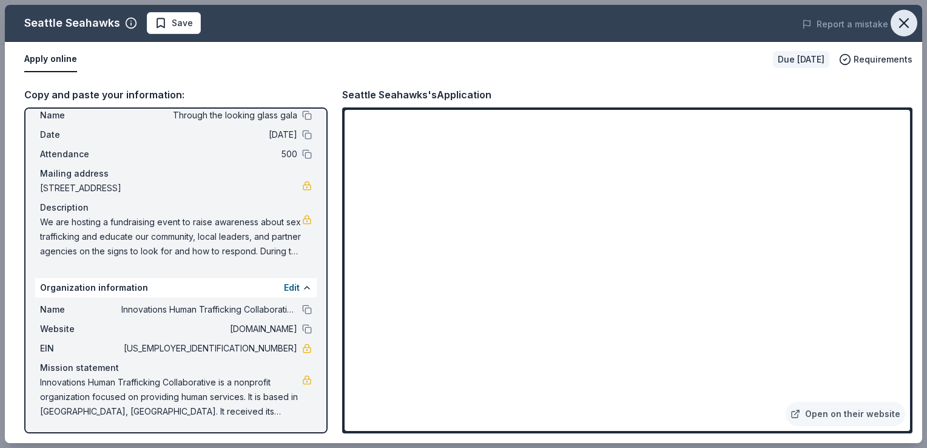
click at [905, 20] on icon "button" at bounding box center [904, 23] width 17 height 17
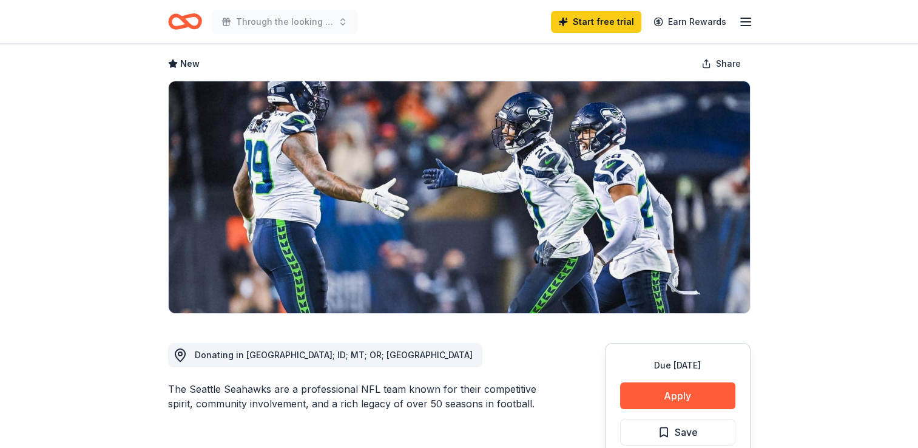
scroll to position [0, 0]
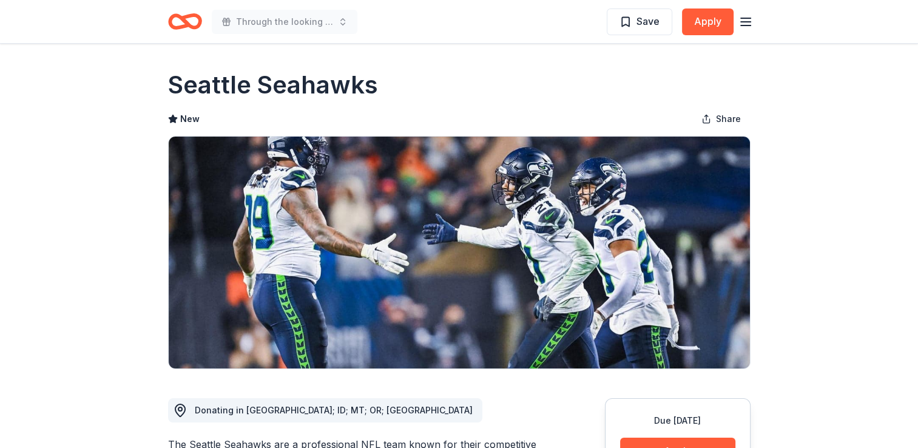
click at [749, 20] on icon "button" at bounding box center [746, 22] width 15 height 15
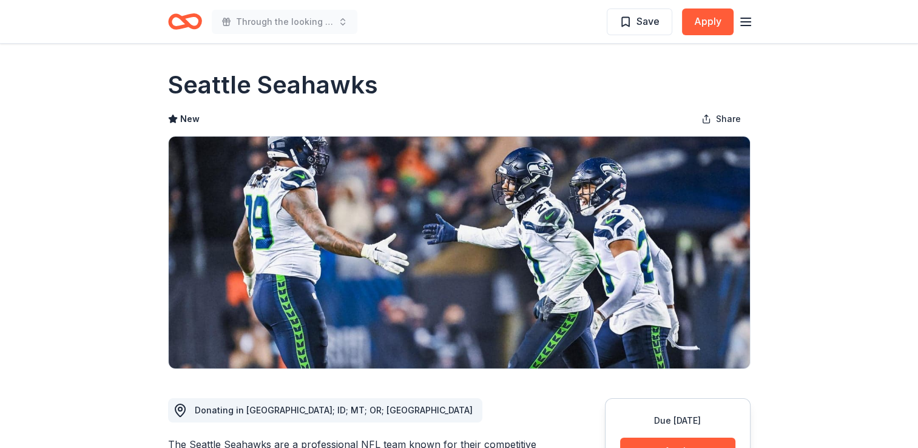
click at [189, 16] on icon "Home" at bounding box center [190, 21] width 19 height 12
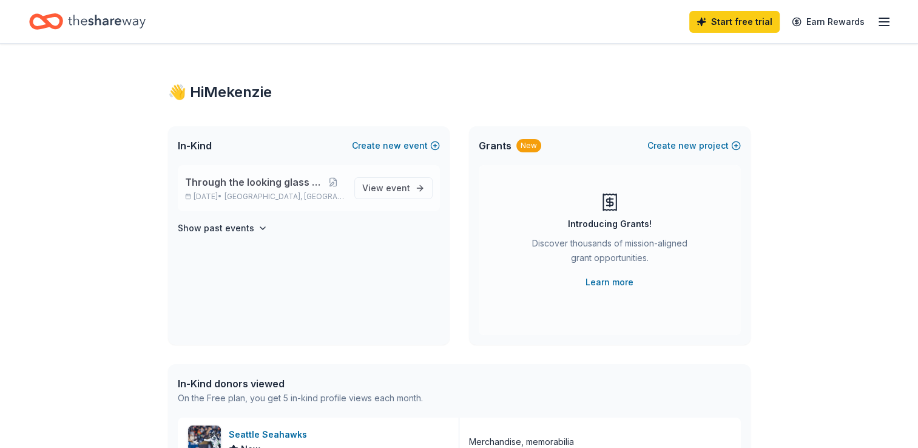
click at [214, 193] on p "Nov 21, 2025 • Olympia, WA" at bounding box center [265, 197] width 160 height 10
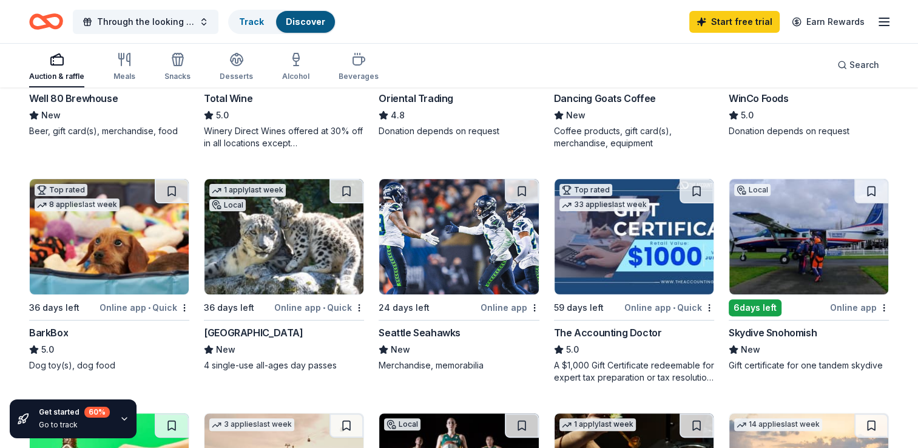
scroll to position [282, 0]
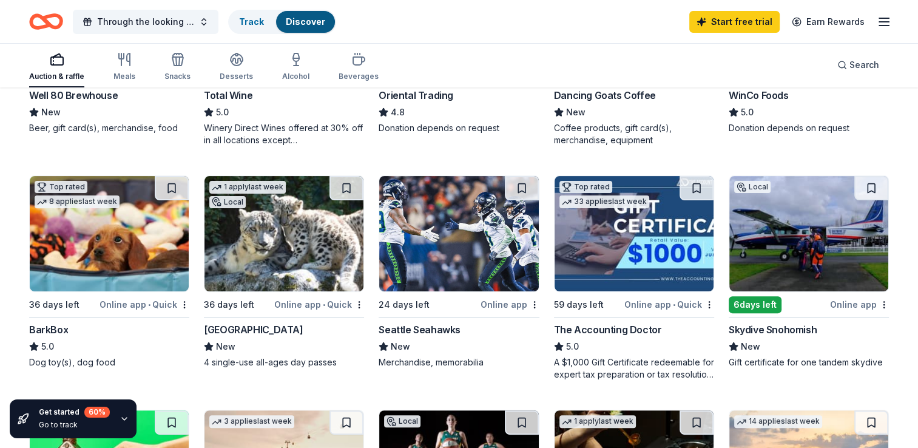
click at [810, 255] on img at bounding box center [808, 233] width 159 height 115
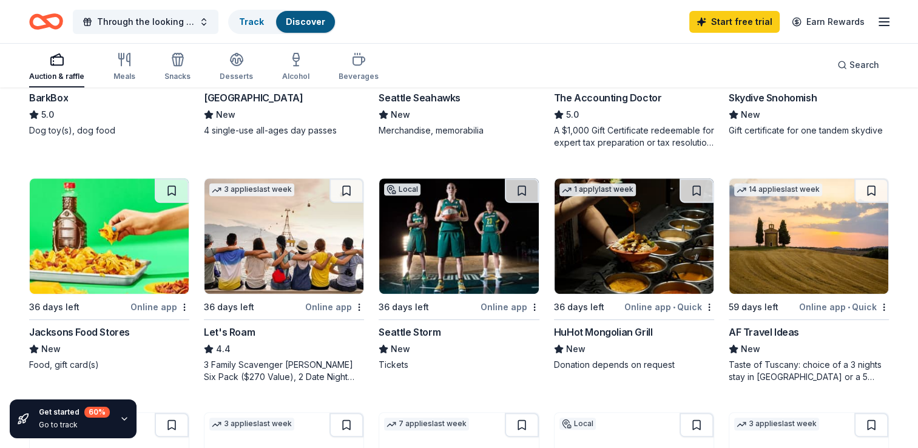
scroll to position [511, 0]
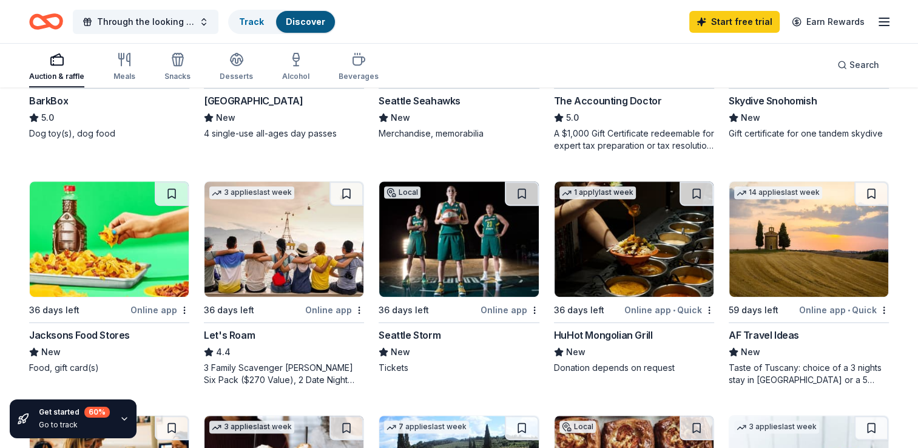
click at [475, 252] on img at bounding box center [458, 238] width 159 height 115
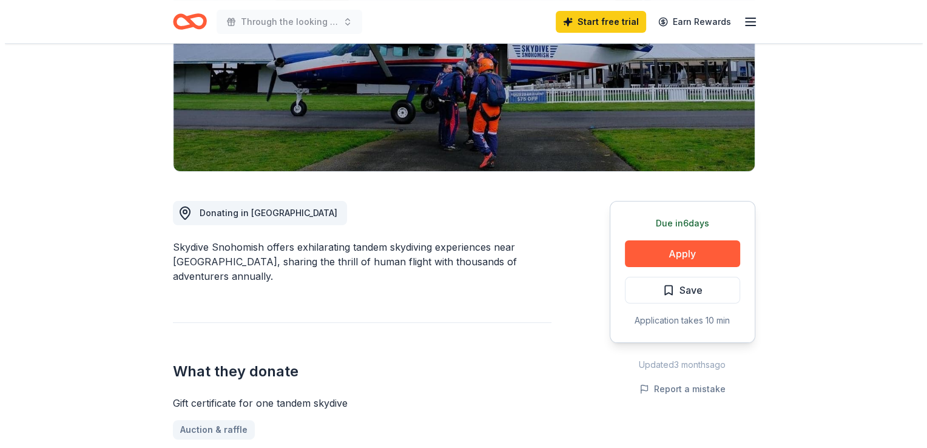
scroll to position [212, 0]
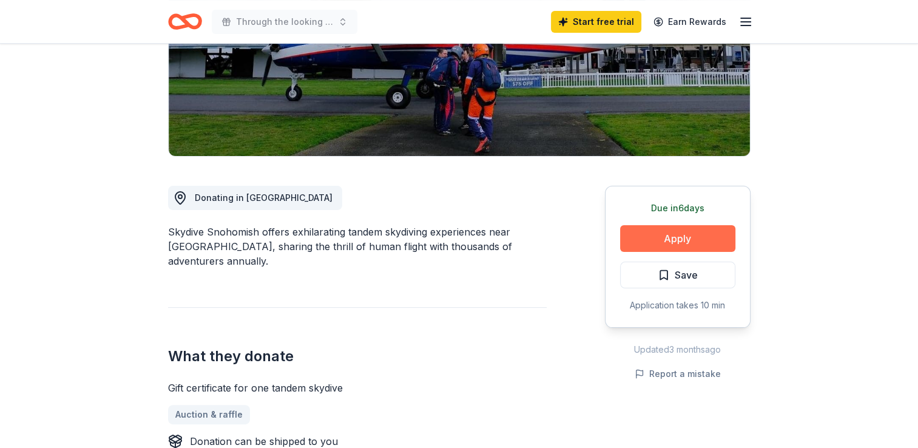
click at [697, 243] on button "Apply" at bounding box center [677, 238] width 115 height 27
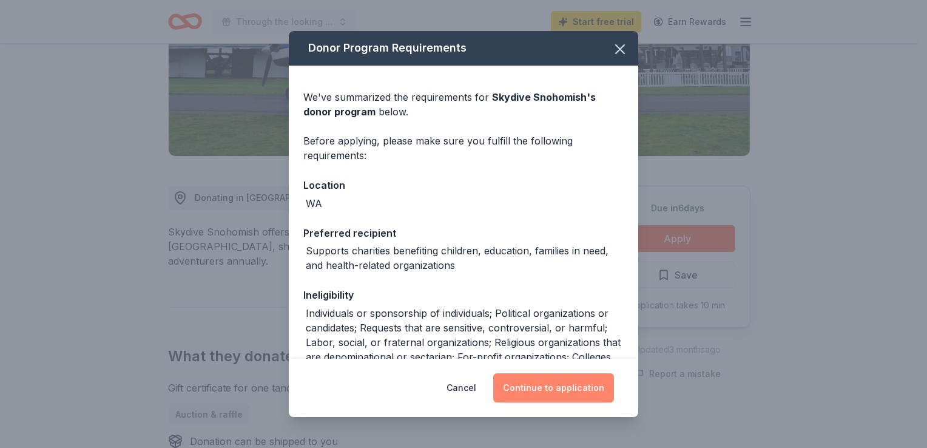
click at [578, 384] on button "Continue to application" at bounding box center [553, 387] width 121 height 29
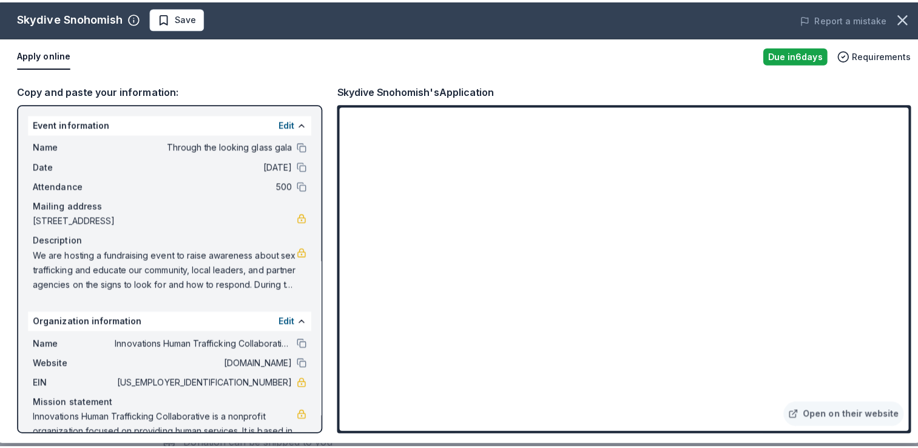
scroll to position [211, 0]
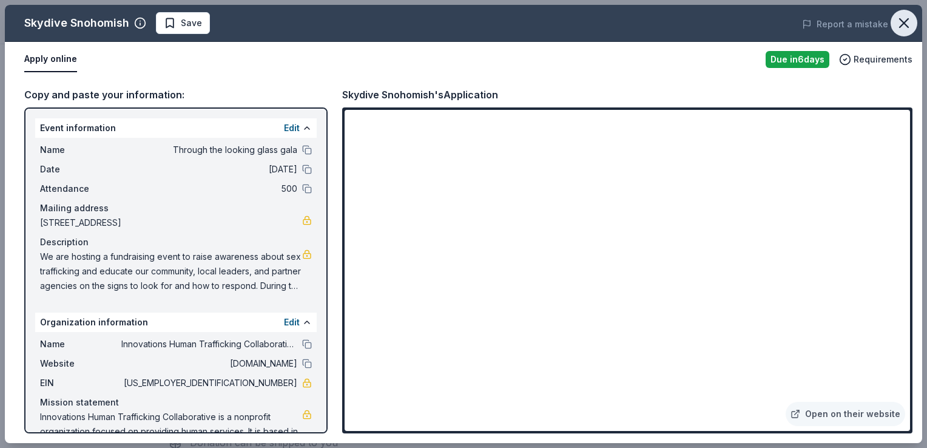
click at [910, 30] on icon "button" at bounding box center [904, 23] width 17 height 17
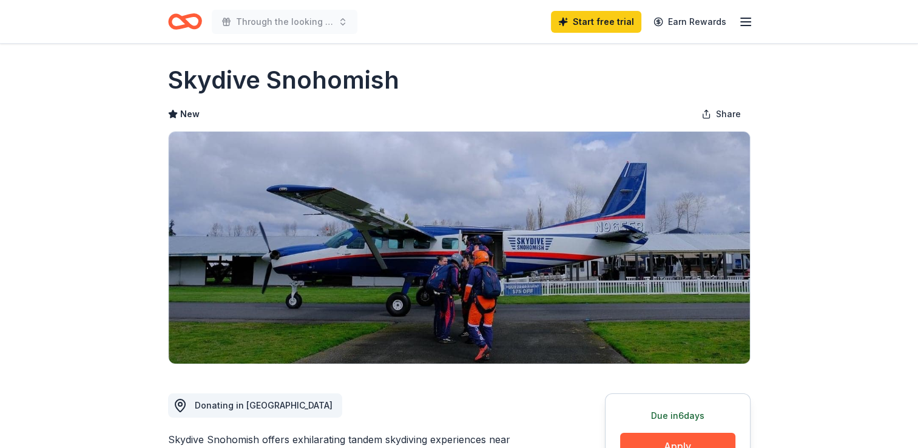
scroll to position [0, 0]
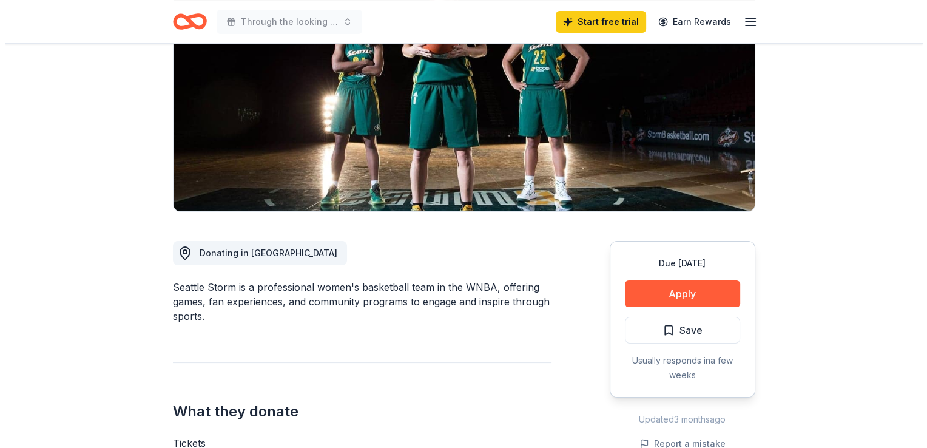
scroll to position [160, 0]
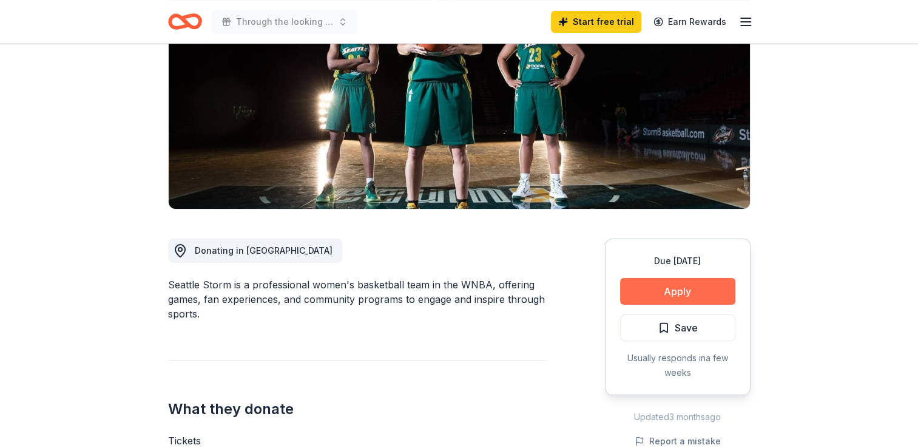
click at [700, 292] on button "Apply" at bounding box center [677, 291] width 115 height 27
